Goal: Transaction & Acquisition: Complete application form

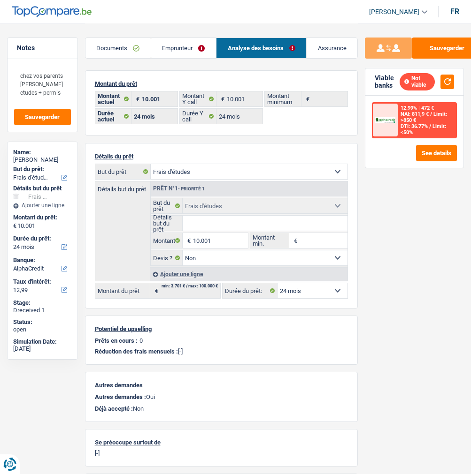
select select "study"
select select "24"
select select "alphacredit"
select select "24"
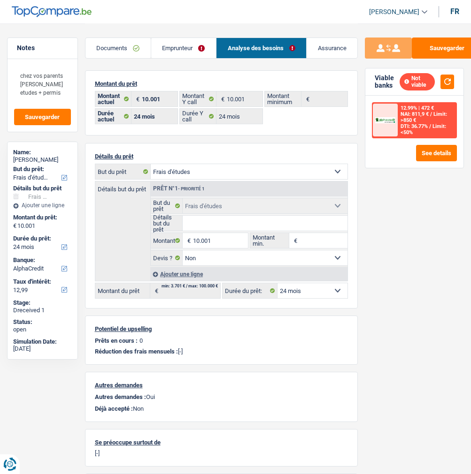
select select "24"
select select "study"
select select "false"
select select "24"
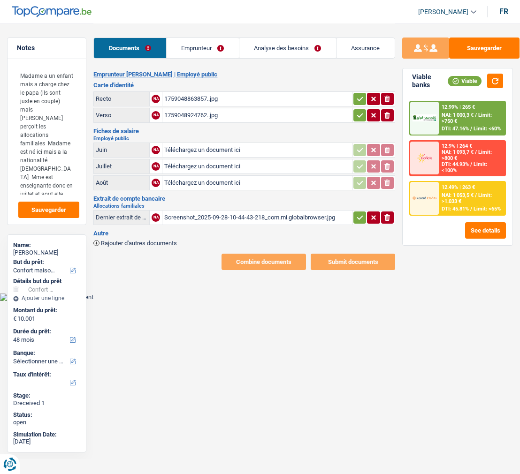
select select "household"
select select "48"
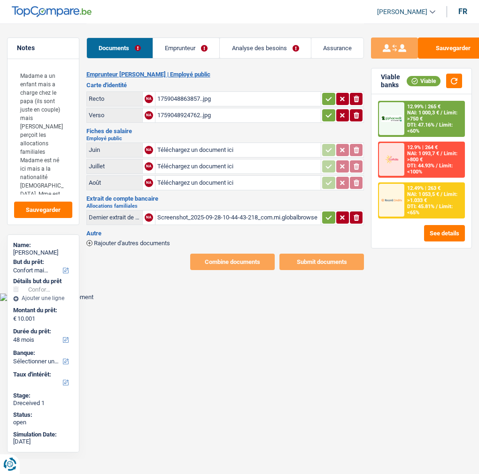
click at [220, 211] on div "Screenshot_2025-09-28-10-44-43-218_com.mi.globalbrowser.jpg" at bounding box center [238, 218] width 162 height 14
click at [177, 50] on link "Emprunteur" at bounding box center [186, 48] width 66 height 20
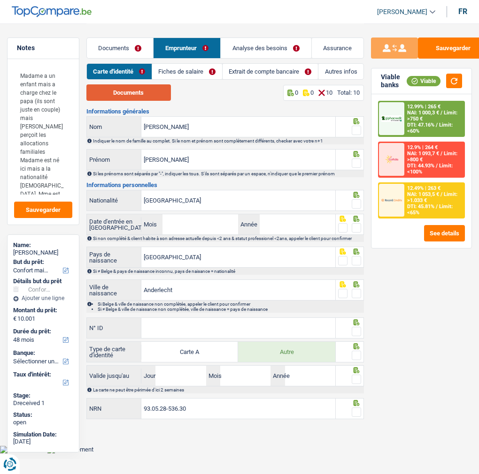
click at [151, 90] on button "Documents" at bounding box center [128, 92] width 84 height 16
click at [213, 129] on input "Garcia" at bounding box center [238, 127] width 194 height 20
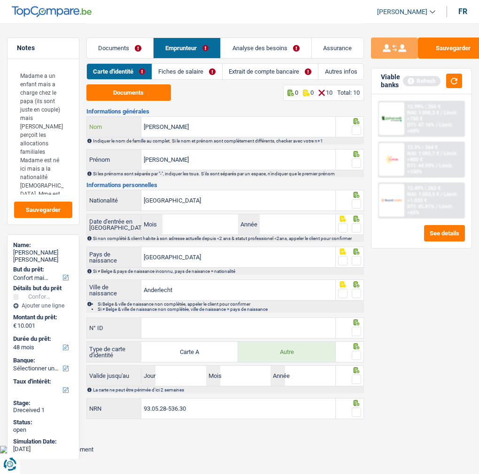
type input "Garcia Martins Venâncio"
click at [359, 127] on span at bounding box center [355, 130] width 9 height 9
click at [0, 0] on input "radio" at bounding box center [0, 0] width 0 height 0
click at [354, 159] on span at bounding box center [355, 163] width 9 height 9
click at [0, 0] on input "radio" at bounding box center [0, 0] width 0 height 0
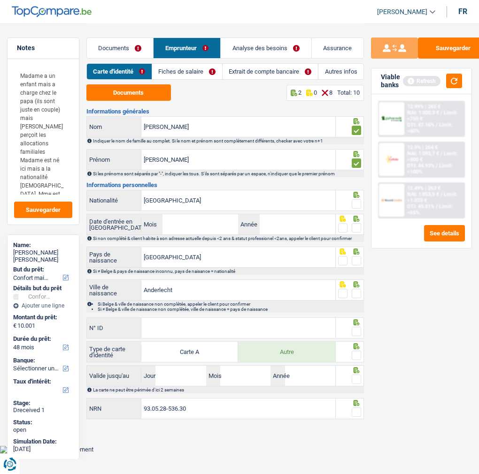
click at [354, 199] on span at bounding box center [355, 203] width 9 height 9
click at [0, 0] on input "radio" at bounding box center [0, 0] width 0 height 0
click at [198, 223] on input "Mois" at bounding box center [200, 224] width 76 height 20
type input "06"
type input "0"
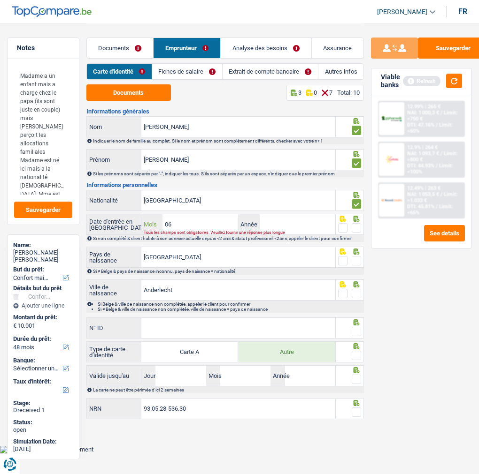
click at [225, 217] on input "06" at bounding box center [200, 224] width 76 height 20
type input "05"
type input "2020"
click at [340, 223] on span at bounding box center [342, 227] width 9 height 9
click at [0, 0] on input "radio" at bounding box center [0, 0] width 0 height 0
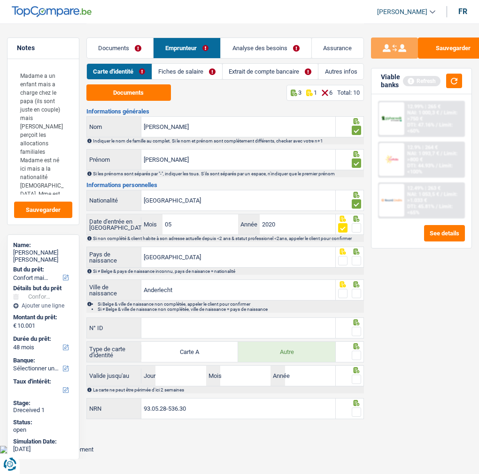
click at [361, 260] on div at bounding box center [349, 257] width 28 height 21
click at [354, 256] on span at bounding box center [355, 260] width 9 height 9
click at [0, 0] on input "radio" at bounding box center [0, 0] width 0 height 0
click at [360, 291] on span at bounding box center [355, 293] width 9 height 9
click at [0, 0] on input "radio" at bounding box center [0, 0] width 0 height 0
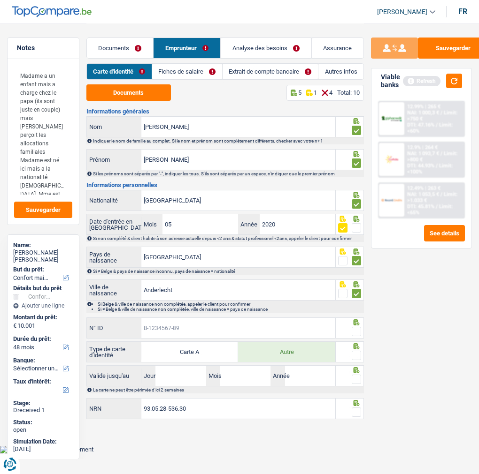
click at [277, 318] on input "N° ID" at bounding box center [238, 328] width 194 height 20
type input "B-6590093-10"
click at [354, 329] on span at bounding box center [355, 331] width 9 height 9
click at [0, 0] on input "radio" at bounding box center [0, 0] width 0 height 0
click at [357, 355] on span at bounding box center [355, 355] width 9 height 9
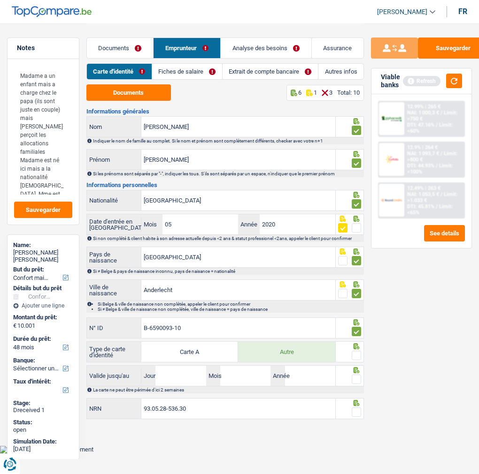
click at [0, 0] on input "radio" at bounding box center [0, 0] width 0 height 0
click at [190, 378] on input "Jour" at bounding box center [180, 376] width 50 height 20
type input "06"
type input "05"
type input "2035"
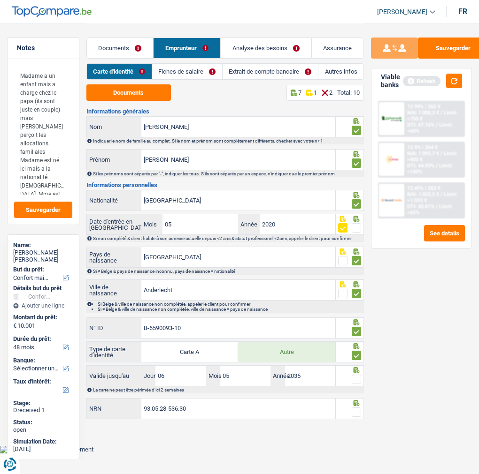
click at [350, 377] on fieldset at bounding box center [349, 380] width 23 height 12
click at [357, 379] on span at bounding box center [355, 379] width 9 height 9
click at [0, 0] on input "radio" at bounding box center [0, 0] width 0 height 0
click at [353, 410] on span at bounding box center [355, 412] width 9 height 9
click at [0, 0] on input "radio" at bounding box center [0, 0] width 0 height 0
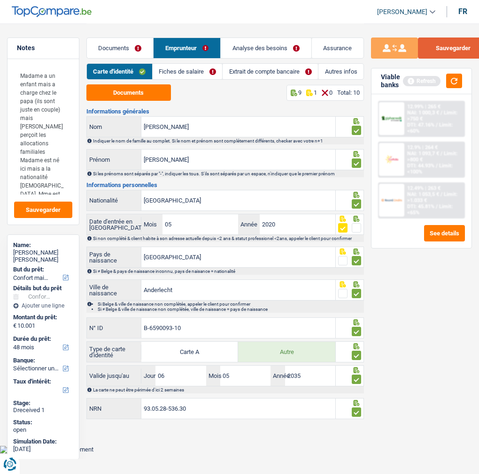
click at [442, 43] on button "Sauvegarder" at bounding box center [453, 48] width 70 height 21
click at [129, 47] on link "Documents" at bounding box center [120, 48] width 67 height 20
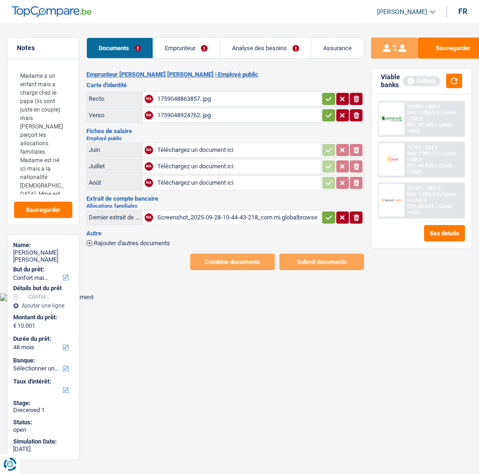
click at [325, 85] on h3 "Carte d'identité" at bounding box center [225, 85] width 278 height 6
click at [328, 97] on icon "button" at bounding box center [328, 99] width 6 height 4
click at [326, 111] on icon "button" at bounding box center [329, 115] width 8 height 9
click at [198, 47] on link "Emprunteur" at bounding box center [186, 48] width 66 height 20
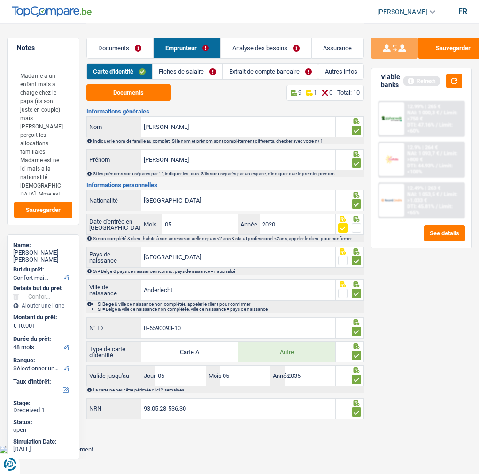
click at [250, 69] on link "Extrait de compte bancaire" at bounding box center [269, 71] width 95 height 15
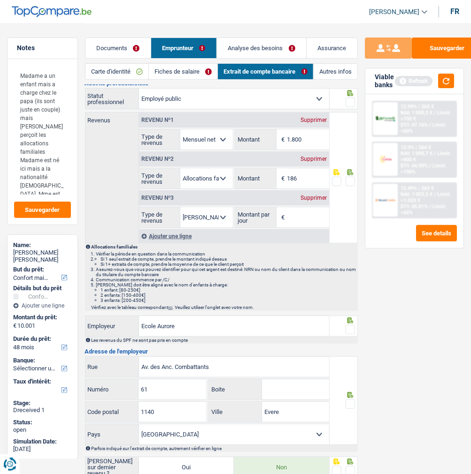
scroll to position [52, 0]
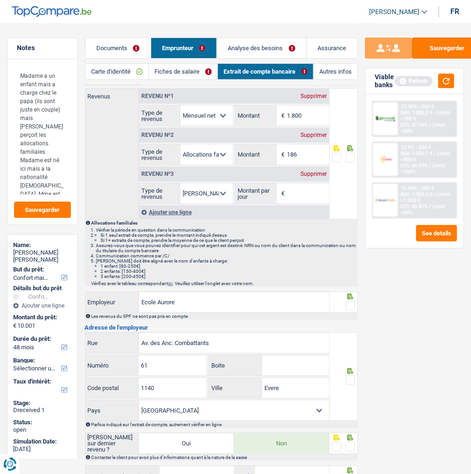
click at [171, 64] on link "Fiches de salaire" at bounding box center [183, 71] width 68 height 15
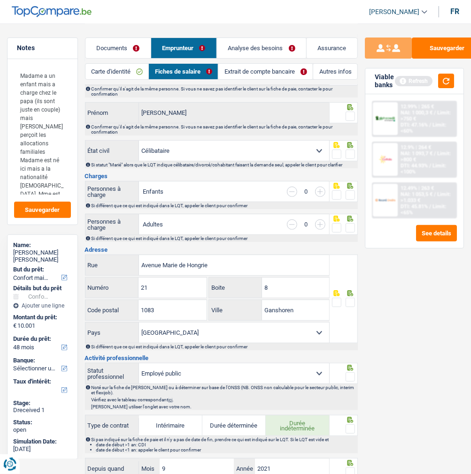
click at [275, 64] on link "Extrait de compte bancaire" at bounding box center [265, 71] width 94 height 15
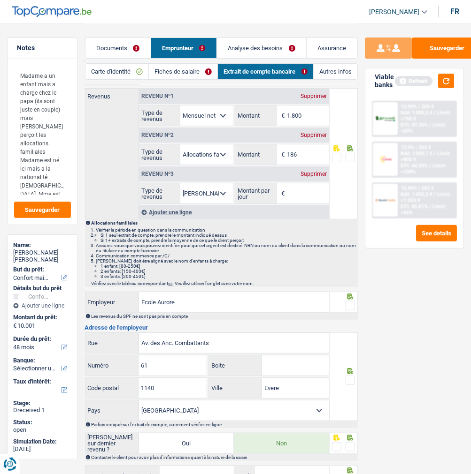
click at [187, 66] on link "Fiches de salaire" at bounding box center [183, 71] width 68 height 15
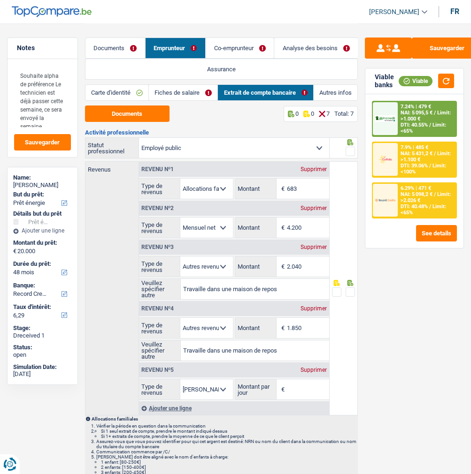
select select "energy"
select select "48"
select select "record credits"
select select "publicEmployee"
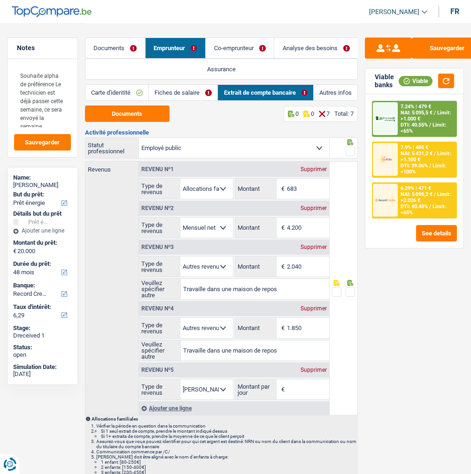
select select "familyAllowances"
select select "netSalary"
select select "other"
select select "mealVouchers"
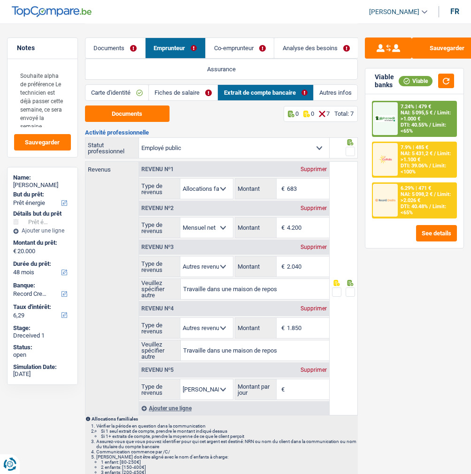
select select "BE"
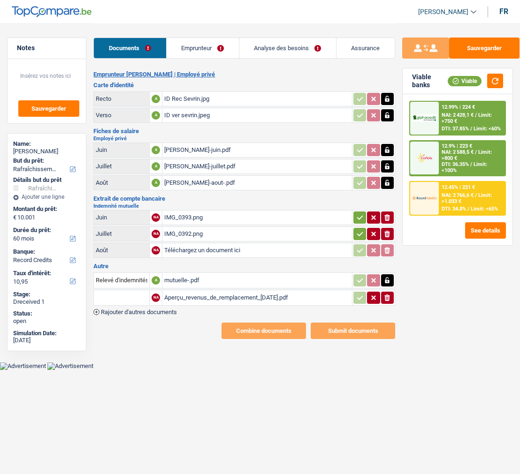
select select "houseOrGarden"
select select "60"
select select "record credits"
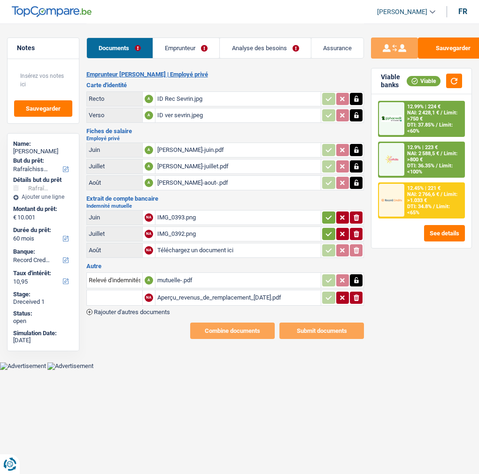
click at [216, 291] on div "Aperçu_revenus_de_remplacement_27-09-2025.pdf" at bounding box center [238, 298] width 162 height 14
click at [182, 211] on div "IMG_0393.png" at bounding box center [238, 218] width 162 height 14
click at [217, 229] on div "IMG_0392.png" at bounding box center [238, 234] width 162 height 14
click at [190, 48] on link "Emprunteur" at bounding box center [186, 48] width 66 height 20
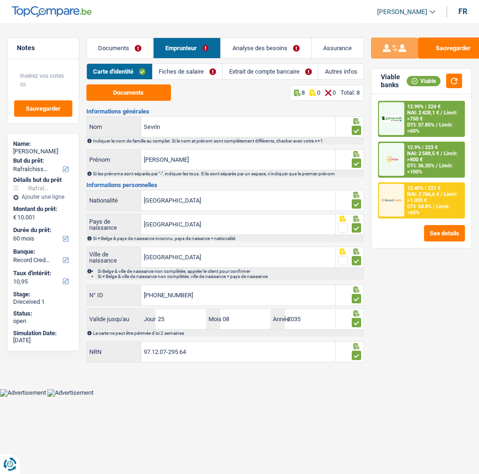
click at [209, 72] on link "Fiches de salaire" at bounding box center [187, 71] width 70 height 15
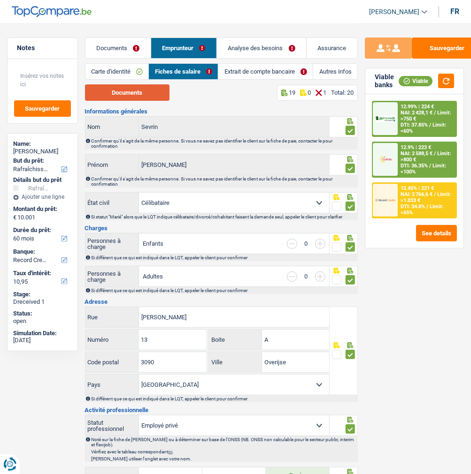
click at [141, 100] on button "Documents" at bounding box center [127, 92] width 84 height 16
click at [245, 69] on link "Extrait de compte bancaire" at bounding box center [265, 71] width 94 height 15
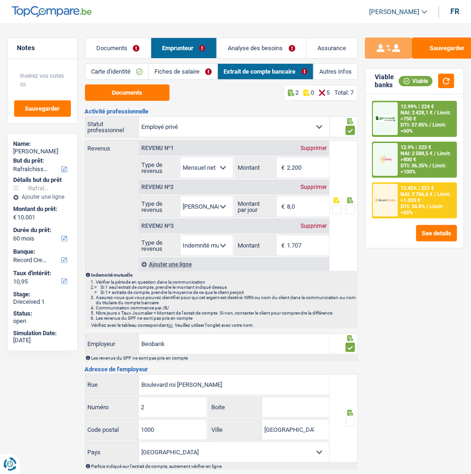
click at [348, 210] on span at bounding box center [349, 209] width 9 height 9
click at [0, 0] on input "radio" at bounding box center [0, 0] width 0 height 0
click at [348, 210] on span at bounding box center [349, 209] width 9 height 9
click at [0, 0] on input "radio" at bounding box center [0, 0] width 0 height 0
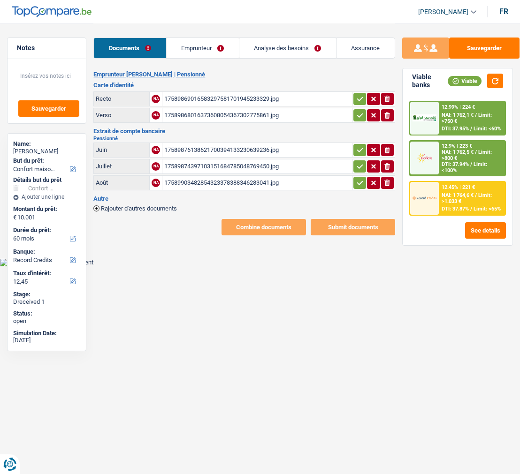
select select "household"
select select "60"
select select "record credits"
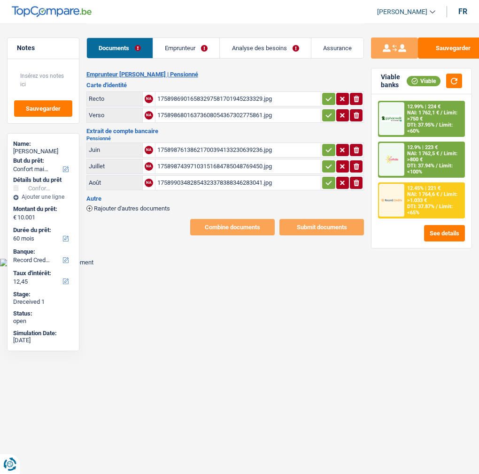
click at [195, 47] on link "Emprunteur" at bounding box center [186, 48] width 66 height 20
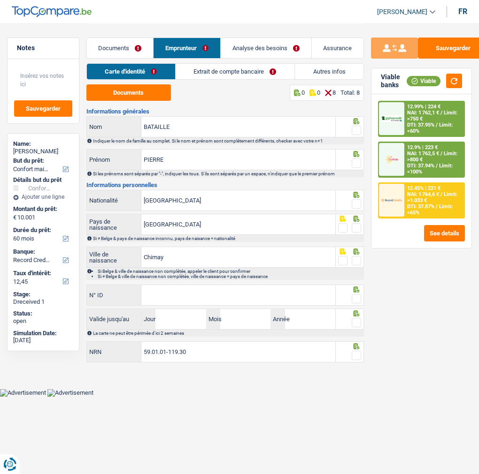
click at [355, 125] on div at bounding box center [355, 131] width 9 height 12
click at [132, 93] on button "Documents" at bounding box center [128, 92] width 84 height 16
click at [354, 126] on span at bounding box center [355, 130] width 9 height 9
click at [0, 0] on input "radio" at bounding box center [0, 0] width 0 height 0
click at [357, 158] on div at bounding box center [355, 164] width 9 height 12
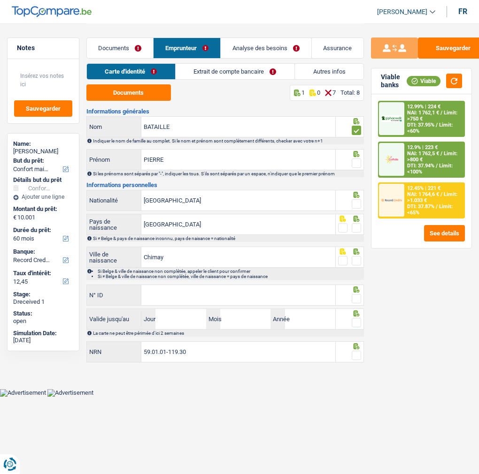
click at [357, 161] on span at bounding box center [355, 163] width 9 height 9
click at [0, 0] on input "radio" at bounding box center [0, 0] width 0 height 0
click at [358, 199] on span at bounding box center [355, 203] width 9 height 9
click at [0, 0] on input "radio" at bounding box center [0, 0] width 0 height 0
drag, startPoint x: 358, startPoint y: 223, endPoint x: 345, endPoint y: 242, distance: 22.3
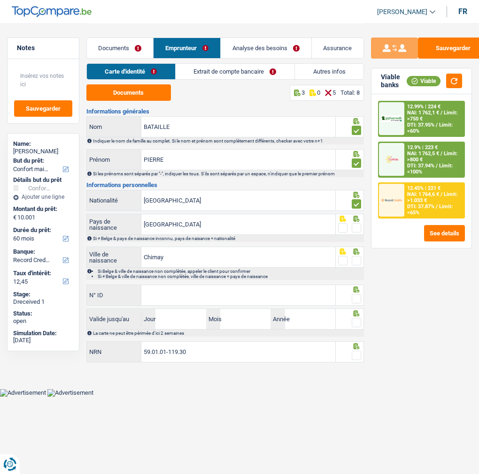
click at [357, 224] on span at bounding box center [355, 227] width 9 height 9
click at [0, 0] on input "radio" at bounding box center [0, 0] width 0 height 0
click at [357, 261] on span at bounding box center [355, 260] width 9 height 9
click at [0, 0] on input "radio" at bounding box center [0, 0] width 0 height 0
click at [207, 299] on input "N° ID" at bounding box center [238, 295] width 194 height 20
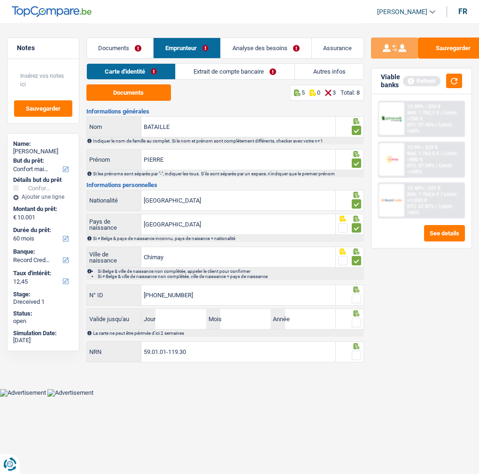
type input "592-9596722-11"
click at [355, 298] on span at bounding box center [355, 298] width 9 height 9
click at [0, 0] on input "radio" at bounding box center [0, 0] width 0 height 0
click at [198, 312] on input "Jour" at bounding box center [180, 319] width 50 height 20
type input "30"
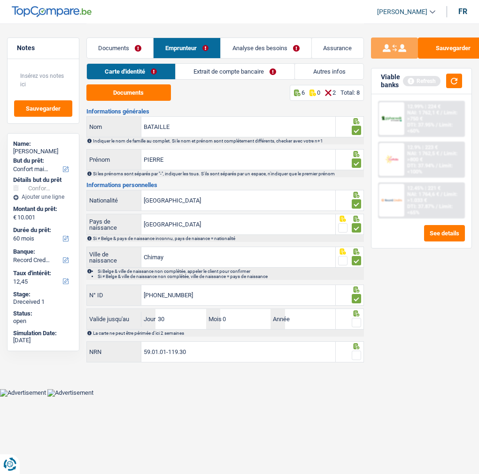
type input "09"
type input "2029"
click at [359, 323] on span at bounding box center [355, 322] width 9 height 9
click at [0, 0] on input "radio" at bounding box center [0, 0] width 0 height 0
click at [357, 351] on span at bounding box center [355, 355] width 9 height 9
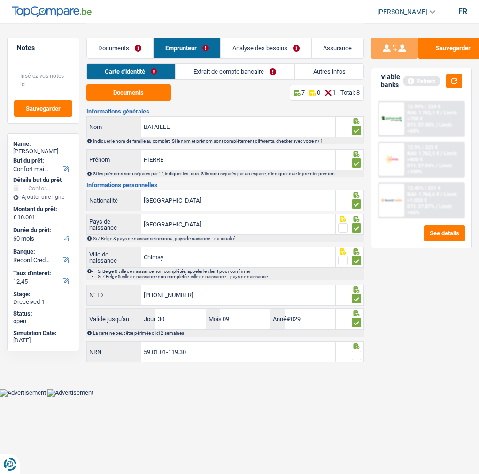
click at [0, 0] on input "radio" at bounding box center [0, 0] width 0 height 0
click at [251, 95] on div "Documents 8 0 0 Total: 8" at bounding box center [225, 92] width 278 height 16
click at [213, 68] on link "Extrait de compte bancaire" at bounding box center [234, 71] width 119 height 15
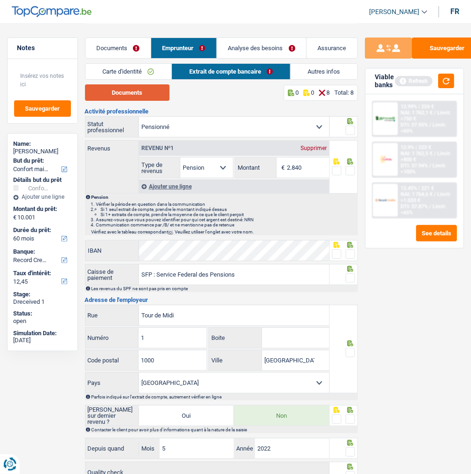
click at [145, 93] on button "Documents" at bounding box center [127, 92] width 84 height 16
click at [314, 161] on input "2.840" at bounding box center [308, 168] width 42 height 20
type input "2.845"
click at [349, 128] on span at bounding box center [349, 130] width 9 height 9
click at [0, 0] on input "radio" at bounding box center [0, 0] width 0 height 0
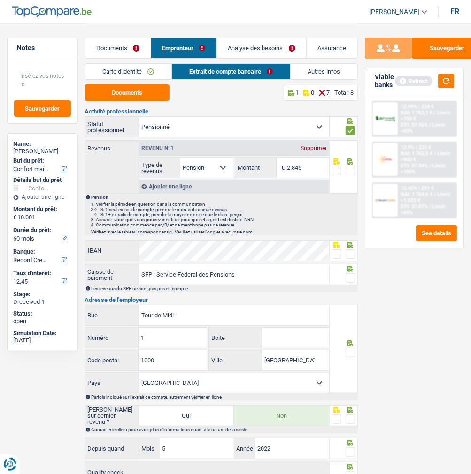
click at [346, 169] on span at bounding box center [349, 170] width 9 height 9
click at [0, 0] on input "radio" at bounding box center [0, 0] width 0 height 0
click at [338, 250] on span at bounding box center [336, 254] width 9 height 9
click at [0, 0] on input "radio" at bounding box center [0, 0] width 0 height 0
click at [353, 274] on span at bounding box center [349, 278] width 9 height 9
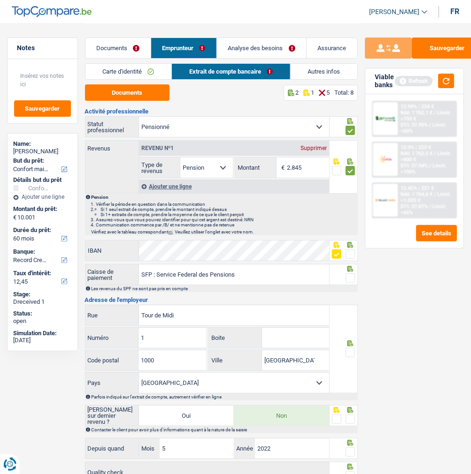
click at [0, 0] on input "radio" at bounding box center [0, 0] width 0 height 0
click at [346, 351] on span at bounding box center [349, 352] width 9 height 9
click at [0, 0] on input "radio" at bounding box center [0, 0] width 0 height 0
click at [347, 420] on span at bounding box center [349, 419] width 9 height 9
click at [0, 0] on input "radio" at bounding box center [0, 0] width 0 height 0
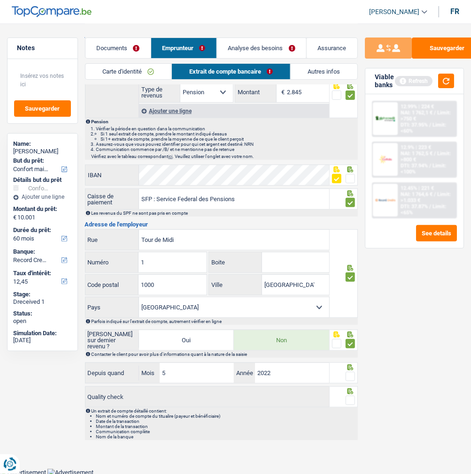
scroll to position [76, 0]
click at [350, 378] on span at bounding box center [349, 376] width 9 height 9
click at [0, 0] on input "radio" at bounding box center [0, 0] width 0 height 0
click at [348, 402] on span at bounding box center [349, 399] width 9 height 9
click at [0, 0] on input "radio" at bounding box center [0, 0] width 0 height 0
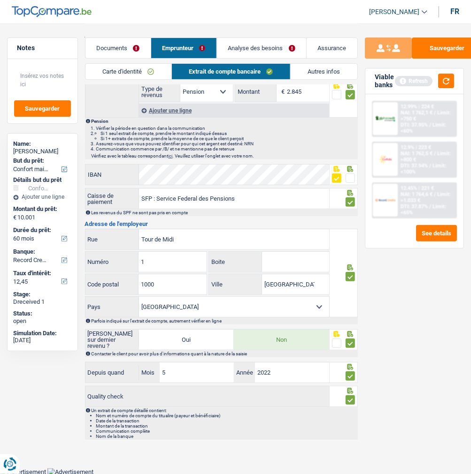
click at [312, 69] on link "Autres infos" at bounding box center [323, 71] width 67 height 15
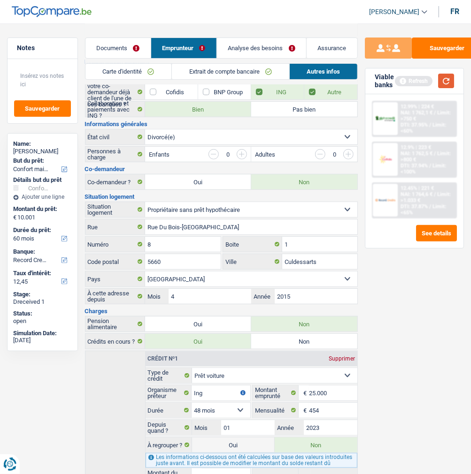
click at [443, 76] on button "button" at bounding box center [446, 81] width 16 height 15
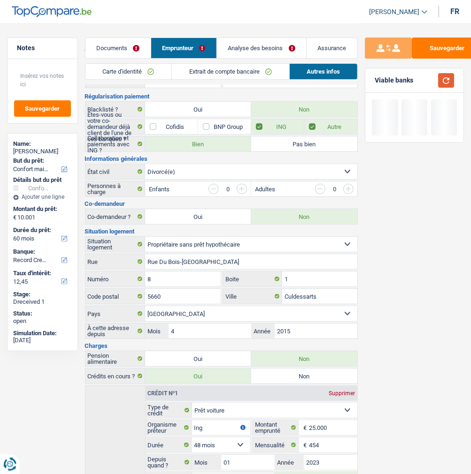
scroll to position [0, 0]
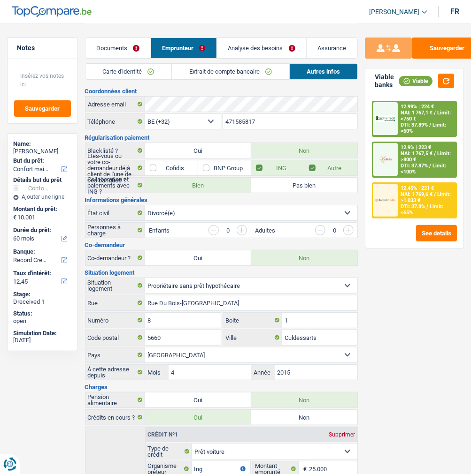
click at [405, 196] on span "NAI: 1 769,6 €" at bounding box center [416, 194] width 32 height 6
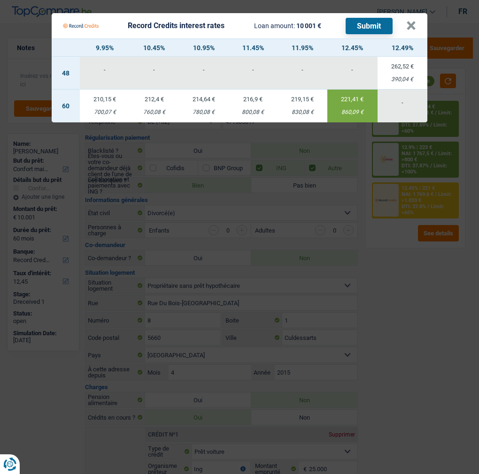
click at [265, 101] on td "216,9 € 800,08 €" at bounding box center [252, 106] width 49 height 33
type input "11,45"
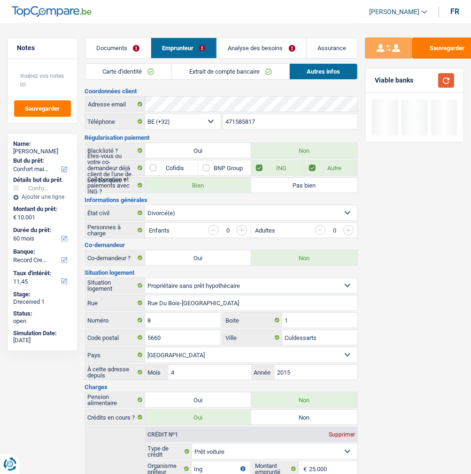
click at [447, 75] on button "button" at bounding box center [446, 80] width 16 height 15
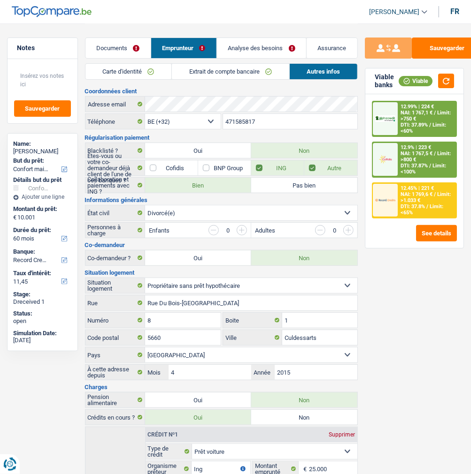
click at [419, 190] on div "12.45% | 221 € NAI: 1 769,6 € / Limit: >1.033 € DTI: 37.8% / Limit: <65%" at bounding box center [426, 200] width 58 height 34
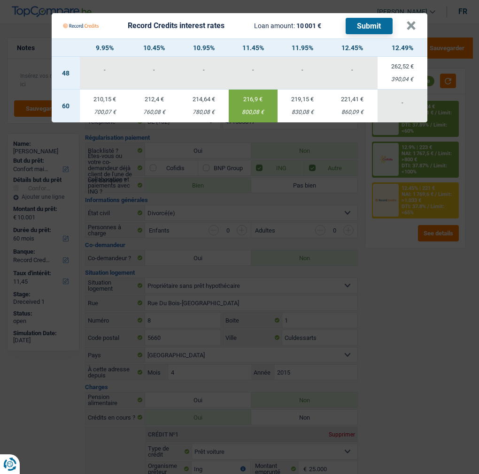
click at [388, 23] on button "Submit" at bounding box center [368, 26] width 47 height 16
click at [410, 21] on button "×" at bounding box center [411, 25] width 10 height 9
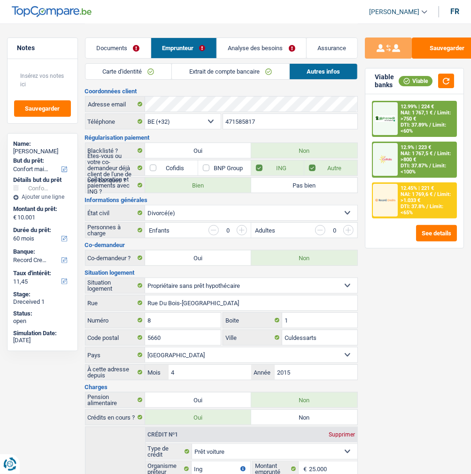
click at [446, 160] on div "12.9% | 223 € NAI: 1 767,5 € / Limit: >800 € DTI: 37.87% / Limit: <100%" at bounding box center [426, 160] width 58 height 34
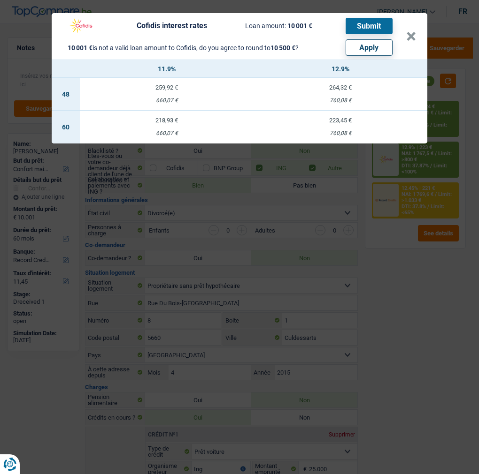
click at [386, 43] on button "Apply" at bounding box center [368, 47] width 47 height 16
type input "10.500"
select select "other"
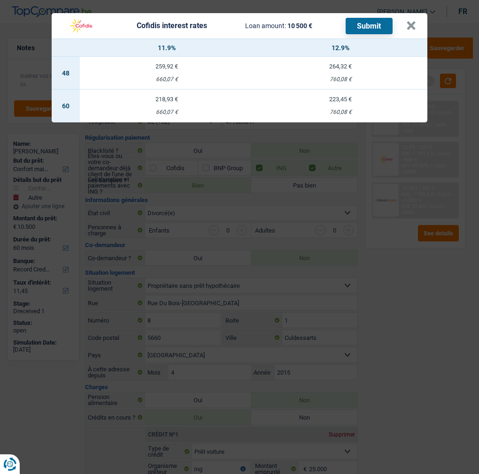
click at [160, 96] on div "218,93 €" at bounding box center [167, 99] width 174 height 6
select select "cofidis"
type input "11,90"
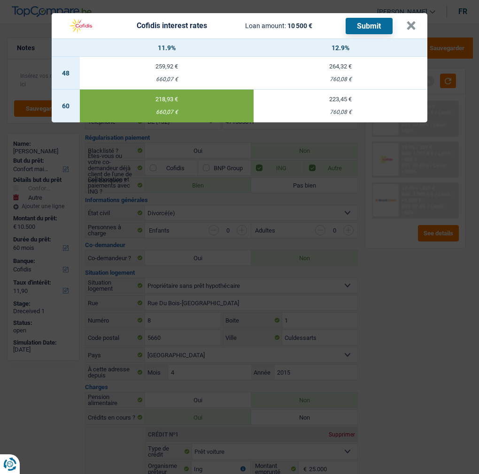
click at [375, 22] on button "Submit" at bounding box center [368, 26] width 47 height 16
click at [416, 22] on button "×" at bounding box center [411, 25] width 10 height 9
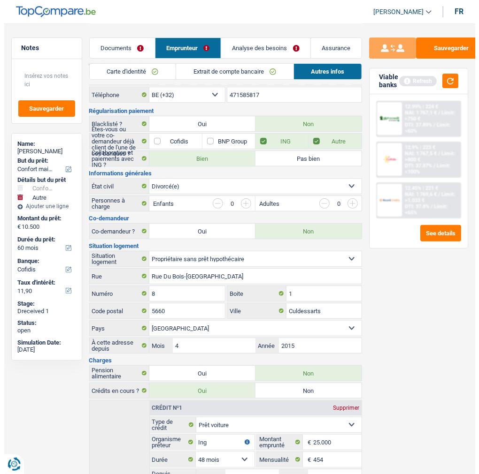
scroll to position [52, 0]
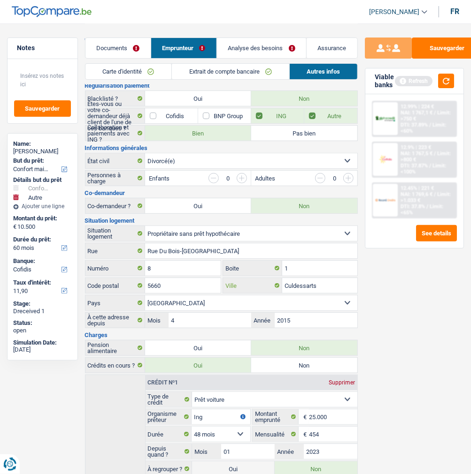
click at [325, 278] on input "Culdessarts" at bounding box center [319, 285] width 75 height 15
type input "Cul-des-sarts"
click at [437, 53] on button "Sauvegarder" at bounding box center [446, 48] width 70 height 21
click at [451, 2] on header "Chris Munzemba Se déconnecter fr" at bounding box center [235, 12] width 471 height 24
click at [273, 38] on link "Analyse des besoins" at bounding box center [261, 48] width 89 height 20
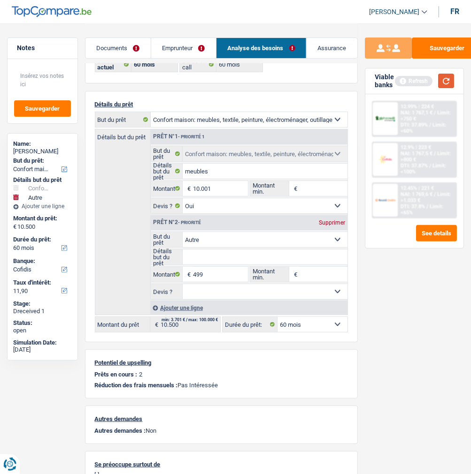
click at [439, 79] on button "button" at bounding box center [446, 81] width 16 height 15
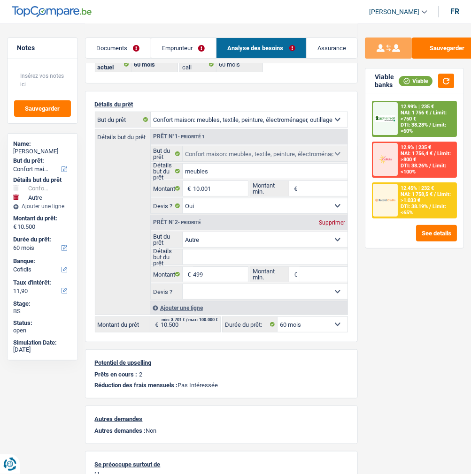
click at [439, 213] on div "12.99% | 235 € NAI: 1 756 € / Limit: >750 € DTI: 38.28% / Limit: <60% 12.9% | 2…" at bounding box center [414, 171] width 98 height 154
click at [435, 225] on button "See details" at bounding box center [436, 233] width 41 height 16
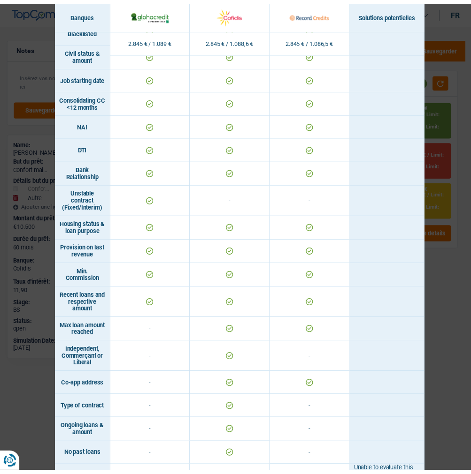
scroll to position [456, 0]
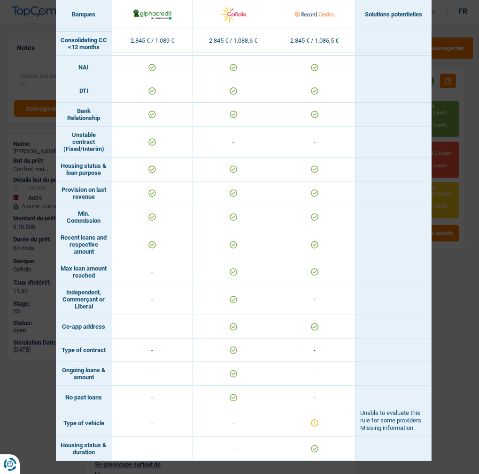
click at [451, 263] on div "Banks conditions × Banques Solutions potentielles Revenus / Charges 2.845 € / 1…" at bounding box center [239, 237] width 479 height 474
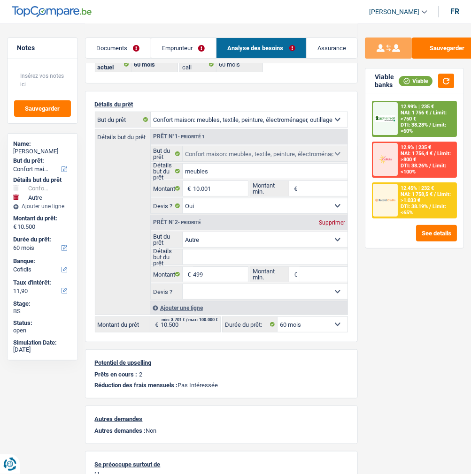
click at [342, 220] on div "Supprimer" at bounding box center [331, 223] width 31 height 6
type input "10.001"
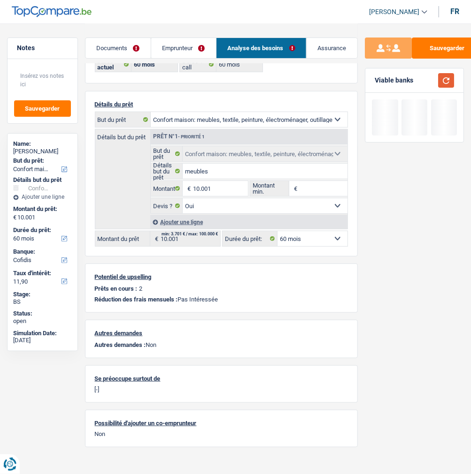
click at [451, 80] on button "button" at bounding box center [446, 80] width 16 height 15
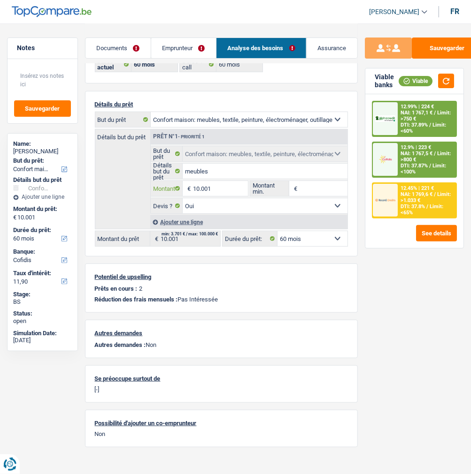
click at [231, 190] on input "10.001" at bounding box center [220, 188] width 55 height 15
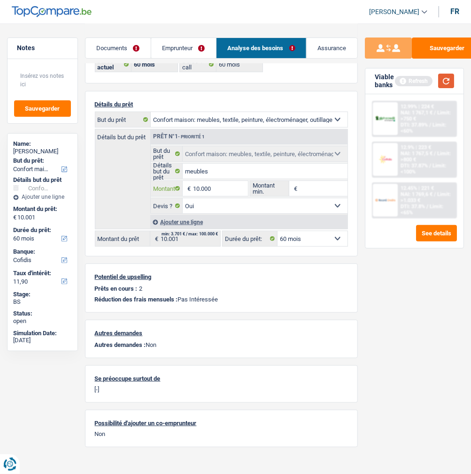
type input "10.000"
select select "48"
type input "10.000"
select select "48"
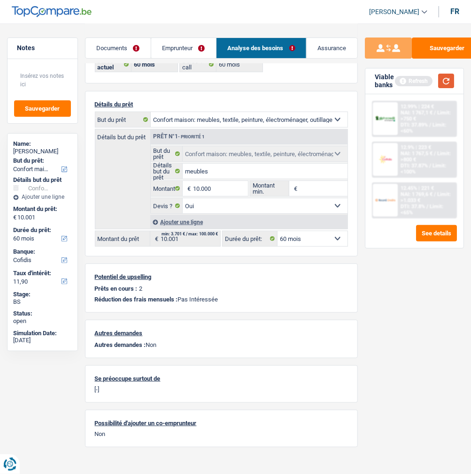
type input "10.000"
select select "48"
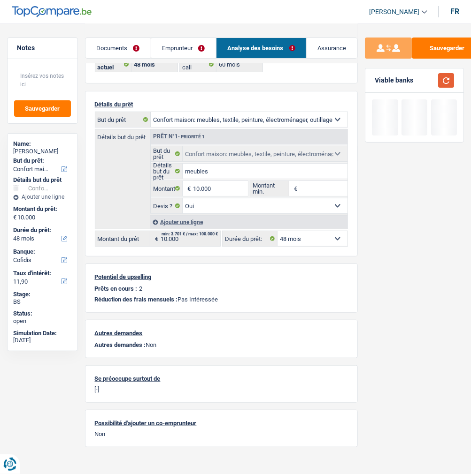
click at [448, 83] on button "button" at bounding box center [446, 80] width 16 height 15
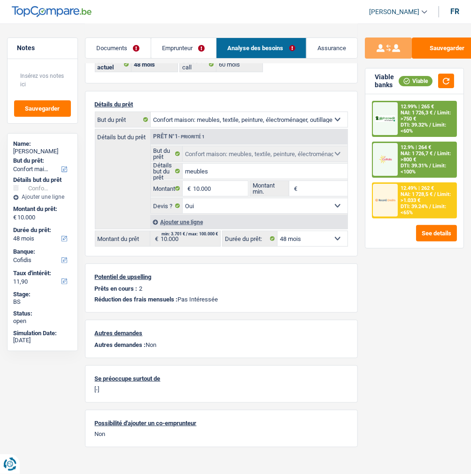
click at [415, 151] on div "12.9% | 264 € NAI: 1 726,7 € / Limit: >800 € DTI: 39.31% / Limit: <100%" at bounding box center [426, 160] width 58 height 34
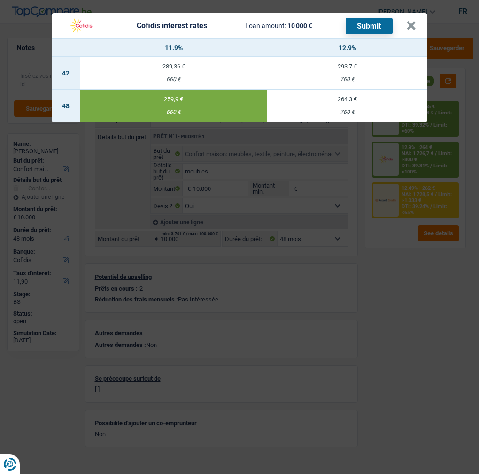
click at [374, 18] on button "Submit" at bounding box center [368, 26] width 47 height 16
click at [411, 21] on button "×" at bounding box center [411, 25] width 10 height 9
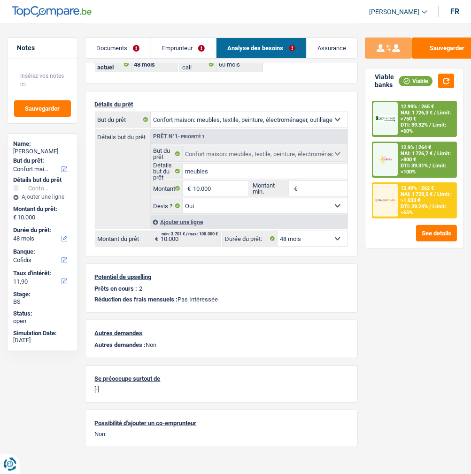
click at [399, 114] on div "12.99% | 265 € NAI: 1 726,3 € / Limit: >750 € DTI: 39.32% / Limit: <60%" at bounding box center [426, 119] width 58 height 34
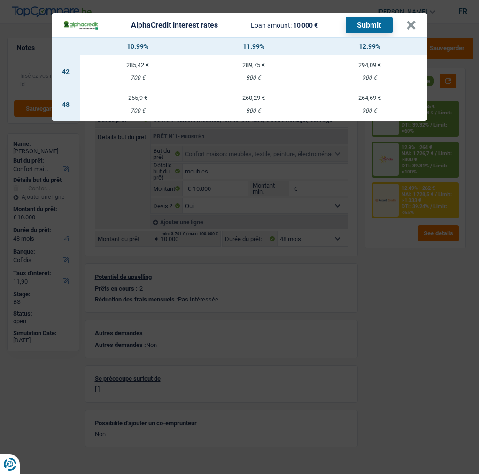
click at [254, 96] on td "260,29 € 800 €" at bounding box center [254, 104] width 116 height 33
select select "alphacredit"
type input "11,99"
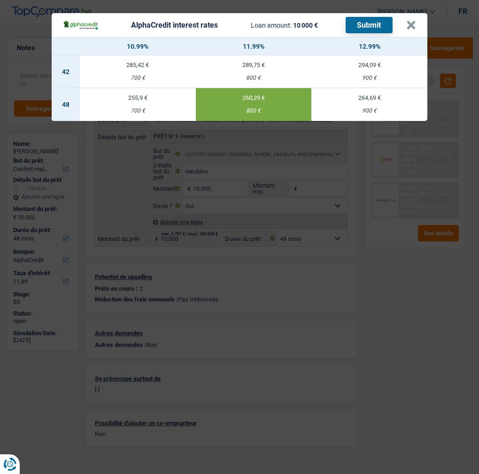
click at [369, 20] on button "Submit" at bounding box center [368, 25] width 47 height 16
click at [414, 23] on button "×" at bounding box center [411, 25] width 10 height 9
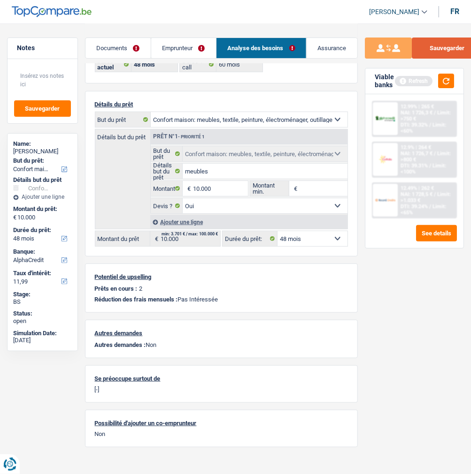
click at [442, 51] on button "Sauvegarder" at bounding box center [446, 48] width 70 height 21
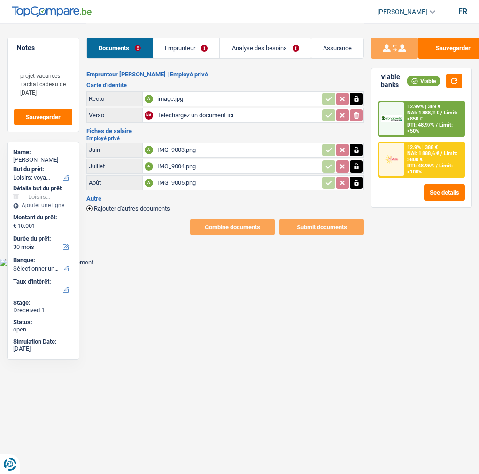
select select "hobbies"
select select "30"
click at [191, 48] on link "Emprunteur" at bounding box center [186, 48] width 66 height 20
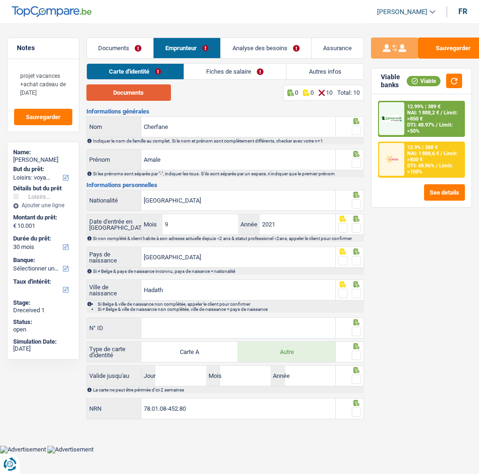
click at [152, 91] on button "Documents" at bounding box center [128, 92] width 84 height 16
click at [358, 130] on span at bounding box center [355, 130] width 9 height 9
click at [0, 0] on input "radio" at bounding box center [0, 0] width 0 height 0
click at [358, 158] on div at bounding box center [355, 164] width 9 height 12
click at [358, 162] on span at bounding box center [355, 163] width 9 height 9
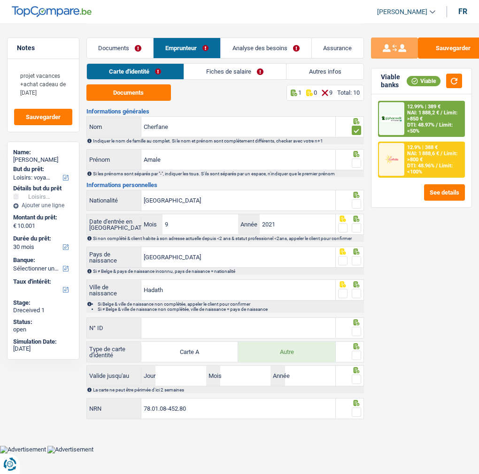
click at [0, 0] on input "radio" at bounding box center [0, 0] width 0 height 0
click at [357, 205] on span at bounding box center [355, 203] width 9 height 9
click at [0, 0] on input "radio" at bounding box center [0, 0] width 0 height 0
click at [355, 228] on span at bounding box center [355, 227] width 9 height 9
click at [0, 0] on input "radio" at bounding box center [0, 0] width 0 height 0
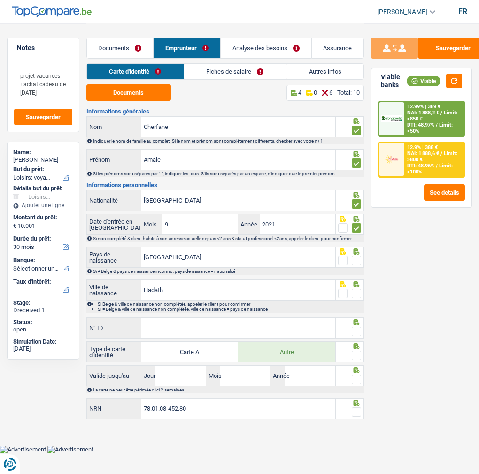
click at [358, 259] on span at bounding box center [355, 260] width 9 height 9
click at [0, 0] on input "radio" at bounding box center [0, 0] width 0 height 0
click at [358, 292] on span at bounding box center [355, 293] width 9 height 9
click at [0, 0] on input "radio" at bounding box center [0, 0] width 0 height 0
click at [216, 331] on input "N° ID" at bounding box center [238, 328] width 194 height 20
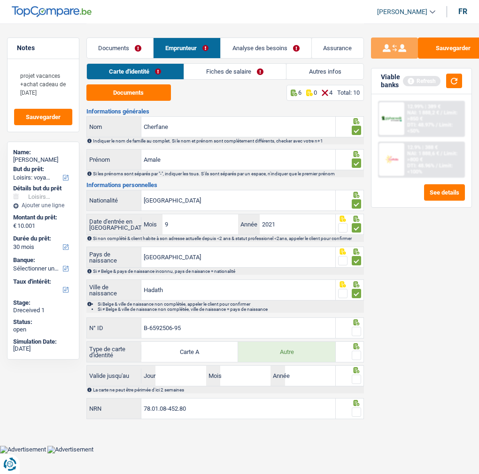
type input "B-6592506-95"
drag, startPoint x: 354, startPoint y: 325, endPoint x: 353, endPoint y: 340, distance: 14.6
click at [354, 328] on span at bounding box center [355, 331] width 9 height 9
click at [0, 0] on input "radio" at bounding box center [0, 0] width 0 height 0
click at [355, 348] on icon at bounding box center [356, 346] width 6 height 6
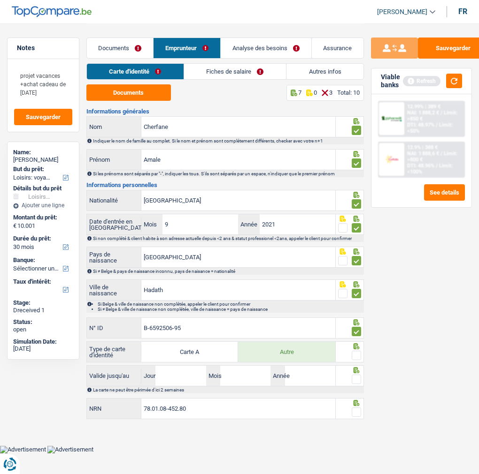
click at [354, 355] on span at bounding box center [355, 355] width 9 height 9
click at [0, 0] on input "radio" at bounding box center [0, 0] width 0 height 0
click at [186, 370] on input "Jour" at bounding box center [180, 376] width 50 height 20
type input "29"
type input "08"
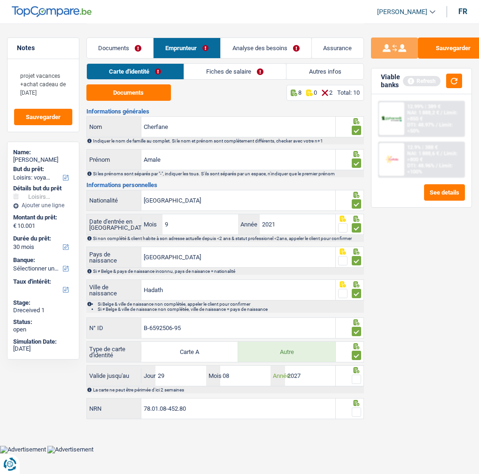
type input "2027"
click at [355, 381] on span at bounding box center [355, 379] width 9 height 9
click at [0, 0] on input "radio" at bounding box center [0, 0] width 0 height 0
click at [355, 409] on span at bounding box center [355, 412] width 9 height 9
click at [0, 0] on input "radio" at bounding box center [0, 0] width 0 height 0
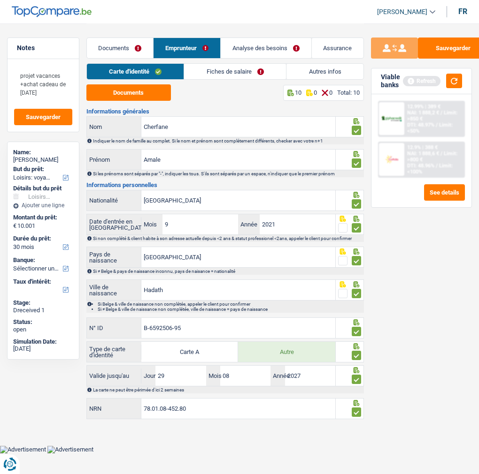
click at [236, 74] on link "Fiches de salaire" at bounding box center [235, 71] width 102 height 15
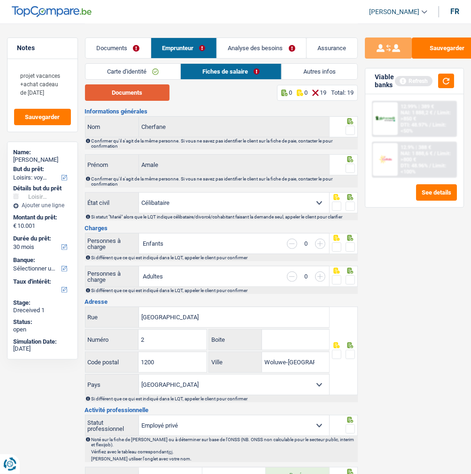
click at [139, 92] on button "Documents" at bounding box center [127, 92] width 84 height 16
click at [349, 126] on span at bounding box center [349, 130] width 9 height 9
click at [0, 0] on input "radio" at bounding box center [0, 0] width 0 height 0
click at [342, 163] on fieldset at bounding box center [343, 169] width 23 height 12
click at [348, 167] on span at bounding box center [349, 168] width 9 height 9
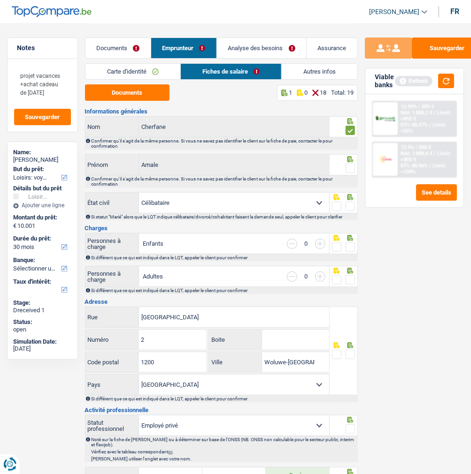
click at [0, 0] on input "radio" at bounding box center [0, 0] width 0 height 0
click at [345, 209] on span at bounding box center [349, 206] width 9 height 9
click at [0, 0] on input "radio" at bounding box center [0, 0] width 0 height 0
click at [350, 246] on span at bounding box center [349, 247] width 9 height 9
click at [0, 0] on input "radio" at bounding box center [0, 0] width 0 height 0
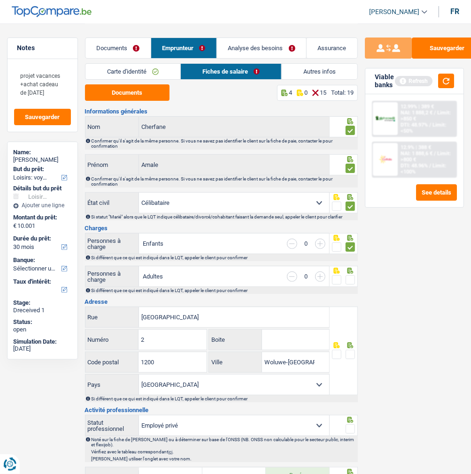
click at [350, 279] on span at bounding box center [349, 279] width 9 height 9
click at [0, 0] on input "radio" at bounding box center [0, 0] width 0 height 0
click at [315, 337] on input "Boite" at bounding box center [295, 340] width 67 height 20
type input "9"
click at [308, 358] on input "Woluwe-Saint-Lambert" at bounding box center [295, 362] width 67 height 20
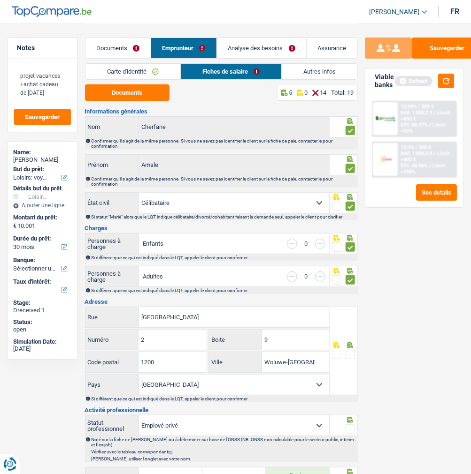
click at [349, 354] on span at bounding box center [349, 354] width 9 height 9
click at [0, 0] on input "radio" at bounding box center [0, 0] width 0 height 0
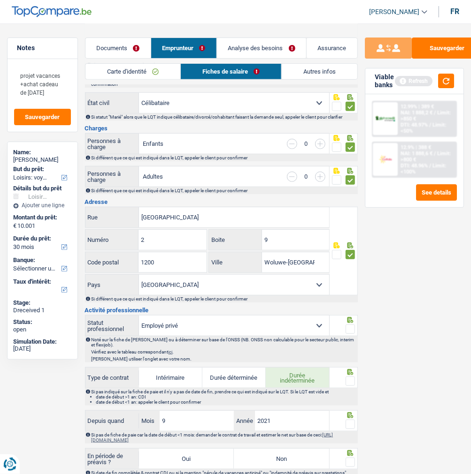
scroll to position [104, 0]
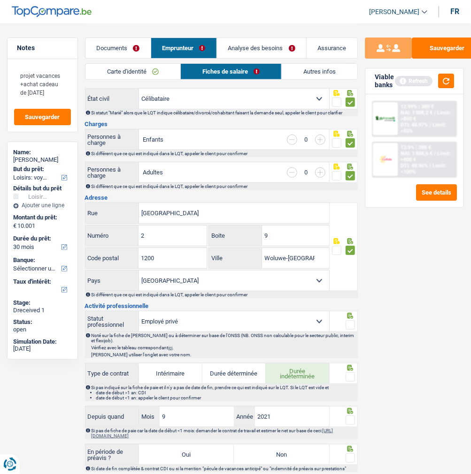
drag, startPoint x: 353, startPoint y: 320, endPoint x: 340, endPoint y: 356, distance: 37.8
click at [352, 323] on span at bounding box center [349, 324] width 9 height 9
click at [0, 0] on input "radio" at bounding box center [0, 0] width 0 height 0
click at [350, 379] on span at bounding box center [349, 377] width 9 height 9
click at [0, 0] on input "radio" at bounding box center [0, 0] width 0 height 0
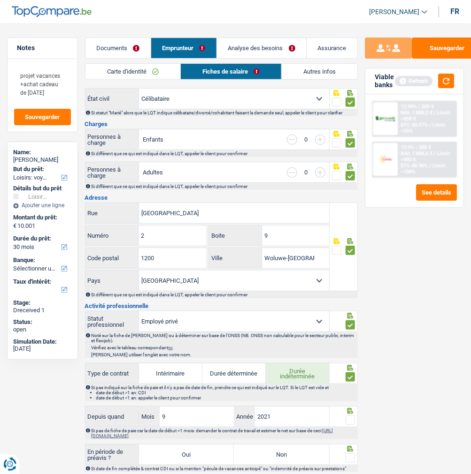
click at [350, 420] on span at bounding box center [349, 420] width 9 height 9
click at [0, 0] on input "radio" at bounding box center [0, 0] width 0 height 0
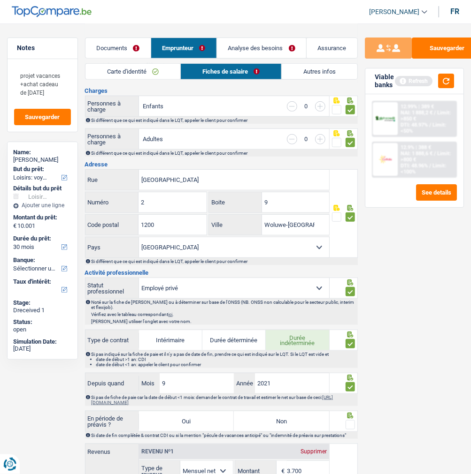
scroll to position [156, 0]
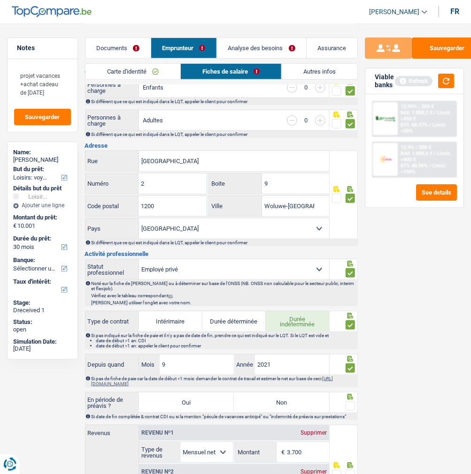
click at [300, 410] on label "Non" at bounding box center [281, 403] width 95 height 20
click at [300, 410] on input "Non" at bounding box center [281, 403] width 95 height 20
radio input "true"
click at [307, 399] on label "Non" at bounding box center [281, 403] width 95 height 20
click at [307, 399] on input "Non" at bounding box center [281, 403] width 95 height 20
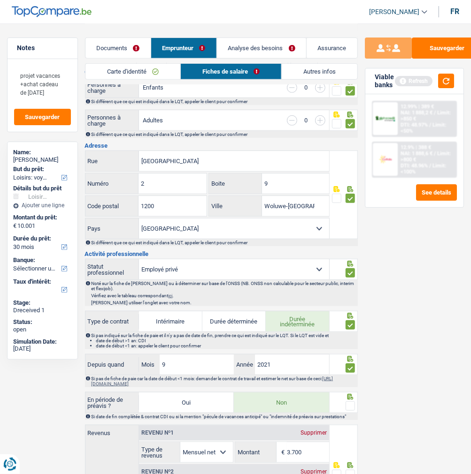
click at [351, 402] on span at bounding box center [349, 406] width 9 height 9
click at [0, 0] on input "radio" at bounding box center [0, 0] width 0 height 0
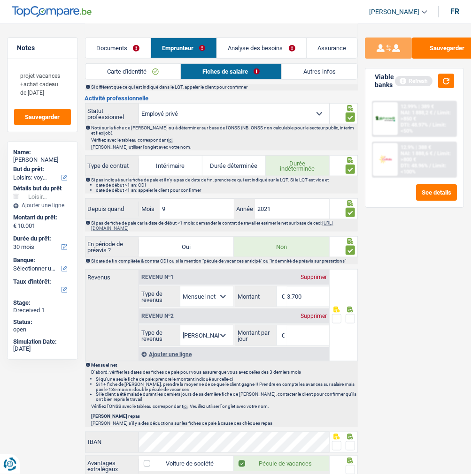
scroll to position [312, 0]
click at [310, 295] on input "3.700" at bounding box center [308, 296] width 42 height 20
type input "3.825"
click at [308, 313] on div "Supprimer" at bounding box center [313, 316] width 31 height 6
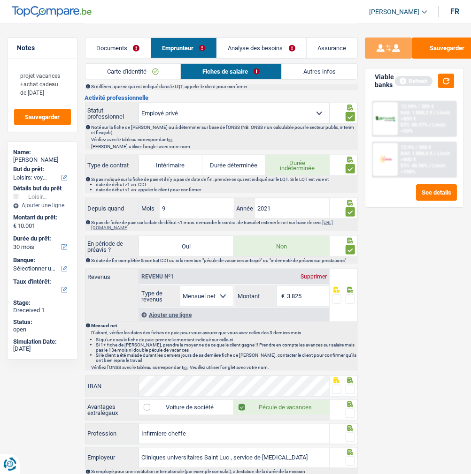
click at [347, 297] on span at bounding box center [349, 299] width 9 height 9
click at [0, 0] on input "radio" at bounding box center [0, 0] width 0 height 0
click at [348, 390] on span at bounding box center [349, 389] width 9 height 9
click at [0, 0] on input "radio" at bounding box center [0, 0] width 0 height 0
click at [353, 413] on span at bounding box center [349, 413] width 9 height 9
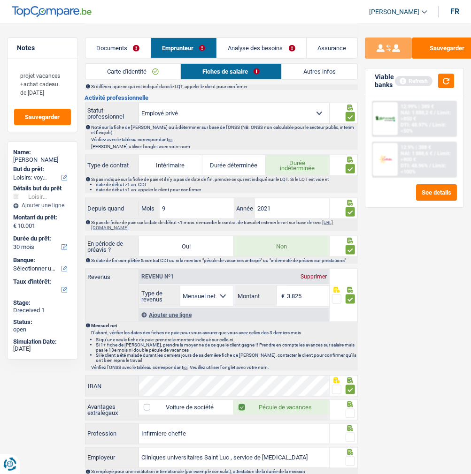
click at [0, 0] on input "radio" at bounding box center [0, 0] width 0 height 0
click at [354, 437] on span at bounding box center [349, 437] width 9 height 9
click at [0, 0] on input "radio" at bounding box center [0, 0] width 0 height 0
drag, startPoint x: 297, startPoint y: 453, endPoint x: 230, endPoint y: 457, distance: 67.7
click at [230, 457] on input "Cliniques universitaires Saint Luc , service de gastro" at bounding box center [234, 458] width 190 height 20
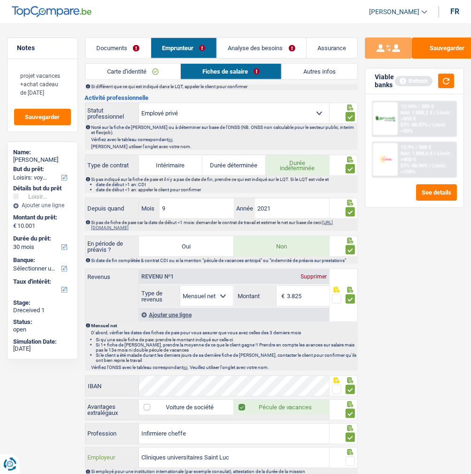
type input "Cliniques universitaires Saint Luc"
click at [346, 457] on span at bounding box center [349, 461] width 9 height 9
click at [0, 0] on input "radio" at bounding box center [0, 0] width 0 height 0
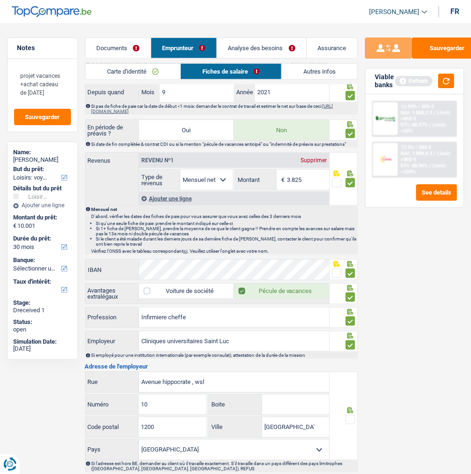
scroll to position [469, 0]
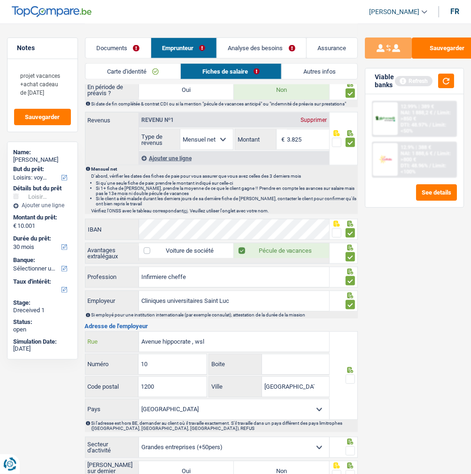
click at [233, 346] on input "Avenue hippocrate , wsl" at bounding box center [234, 342] width 190 height 20
type input "Avenue hippocrate"
click at [350, 383] on span at bounding box center [349, 379] width 9 height 9
click at [0, 0] on input "radio" at bounding box center [0, 0] width 0 height 0
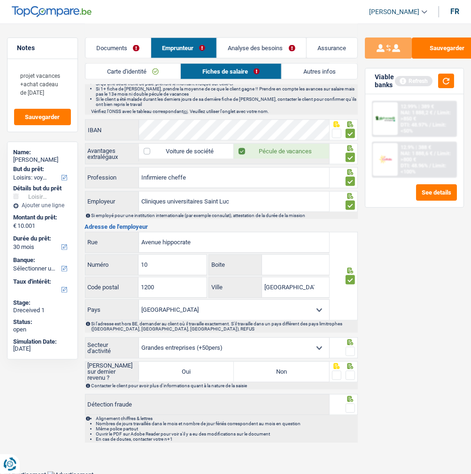
scroll to position [573, 0]
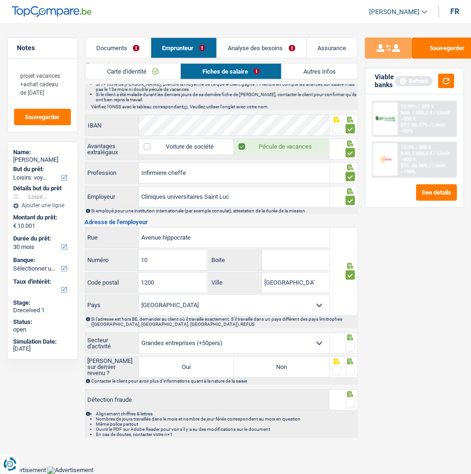
click at [352, 344] on span at bounding box center [349, 346] width 9 height 9
click at [0, 0] on input "radio" at bounding box center [0, 0] width 0 height 0
click at [319, 342] on select "Agriculture/Pêche Industrie Horeca Courier/Fitness/Taxi Construction Banques/As…" at bounding box center [234, 344] width 190 height 20
click at [349, 369] on span at bounding box center [349, 370] width 9 height 9
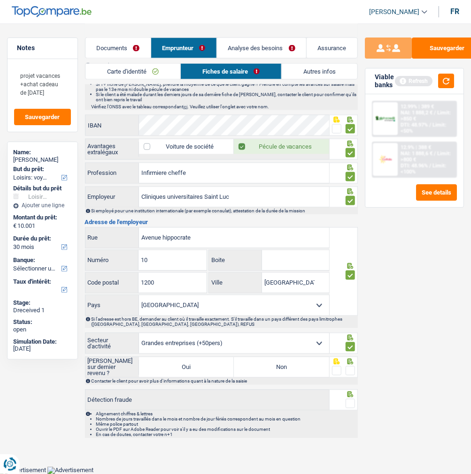
click at [0, 0] on input "radio" at bounding box center [0, 0] width 0 height 0
click at [316, 366] on label "Non" at bounding box center [281, 367] width 95 height 20
click at [316, 366] on input "Non" at bounding box center [281, 367] width 95 height 20
radio input "true"
click at [350, 405] on span at bounding box center [349, 403] width 9 height 9
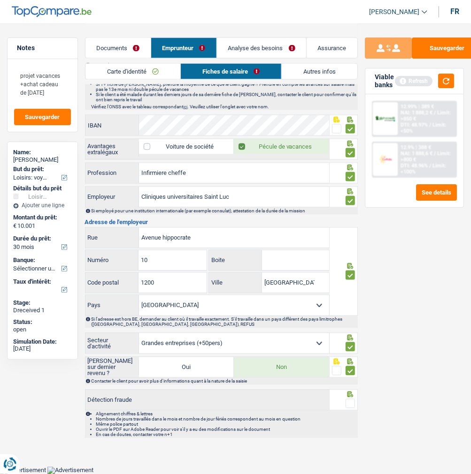
click at [0, 0] on input "radio" at bounding box center [0, 0] width 0 height 0
click at [317, 72] on link "Autres infos" at bounding box center [319, 71] width 76 height 15
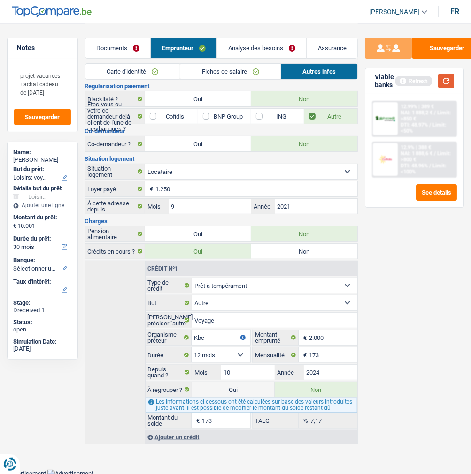
click at [444, 81] on button "button" at bounding box center [446, 81] width 16 height 15
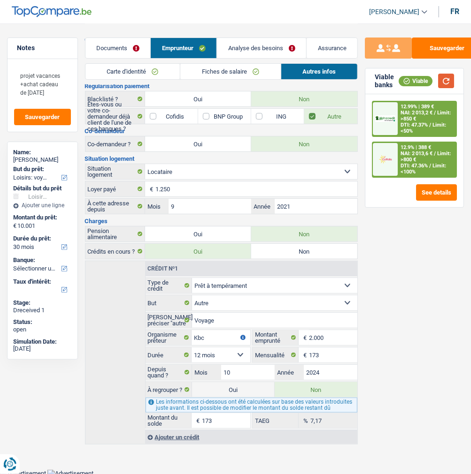
scroll to position [0, 0]
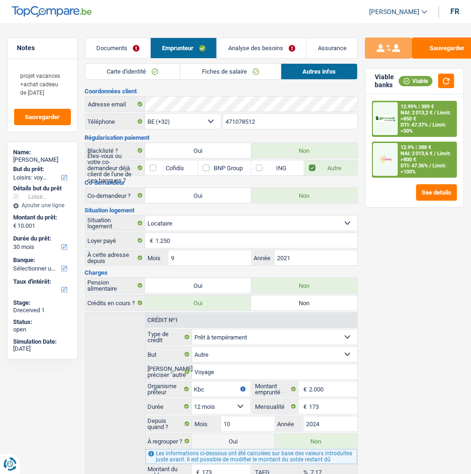
click at [260, 51] on link "Analyse des besoins" at bounding box center [261, 48] width 89 height 20
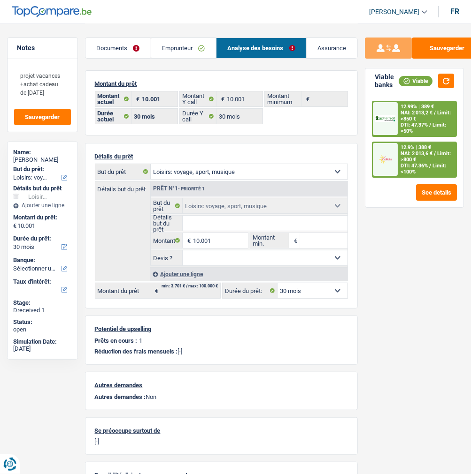
click at [331, 289] on select "12 mois 18 mois 24 mois 30 mois 36 mois 42 mois 48 mois 60 mois Sélectionner un…" at bounding box center [312, 290] width 70 height 15
click at [413, 160] on div "12.9% | 388 € NAI: 2 013,6 € / Limit: >800 € DTI: 47.36% / Limit: <100%" at bounding box center [426, 160] width 58 height 34
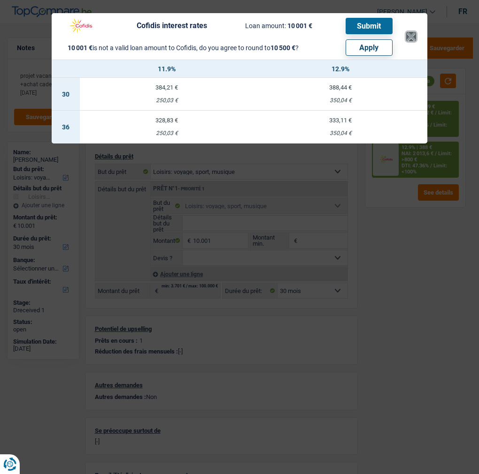
click at [413, 36] on button "×" at bounding box center [411, 36] width 10 height 9
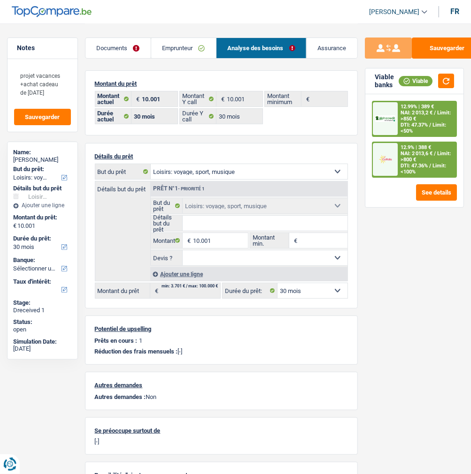
click at [301, 289] on select "12 mois 18 mois 24 mois 30 mois 36 mois 42 mois 48 mois 60 mois Sélectionner un…" at bounding box center [312, 290] width 70 height 15
select select "42"
click at [277, 283] on select "12 mois 18 mois 24 mois 30 mois 36 mois 42 mois 48 mois 60 mois Sélectionner un…" at bounding box center [312, 290] width 70 height 15
select select "42"
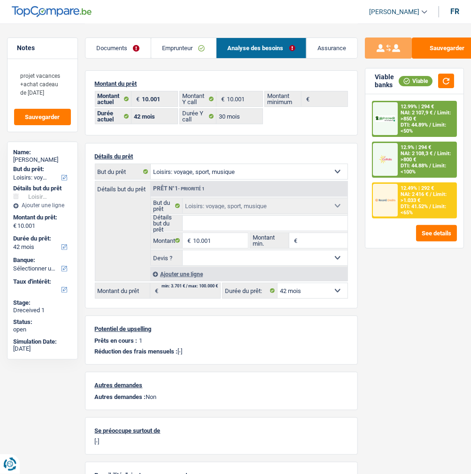
click at [432, 167] on span "Limit: <100%" at bounding box center [423, 169] width 46 height 12
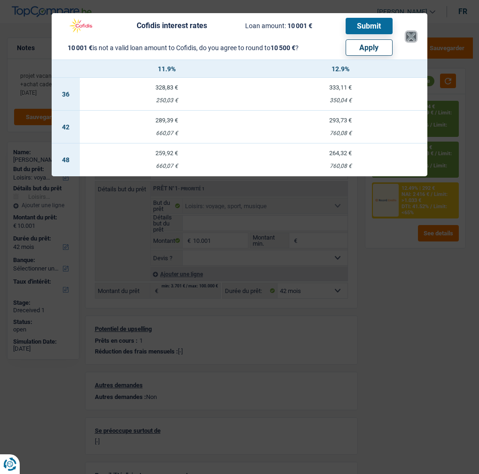
click at [414, 32] on button "×" at bounding box center [411, 36] width 10 height 9
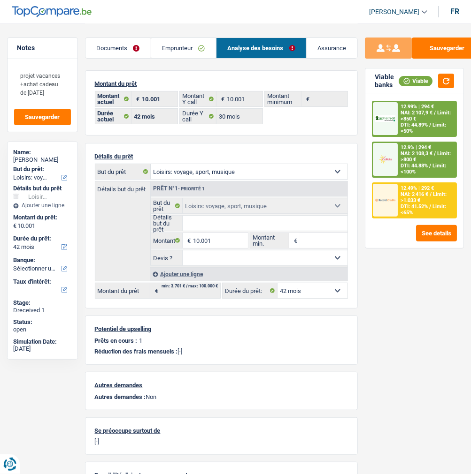
click at [425, 190] on div "12.49% | 292 € NAI: 2 416 € / Limit: >1.033 € DTI: 41.52% / Limit: <65%" at bounding box center [426, 200] width 58 height 34
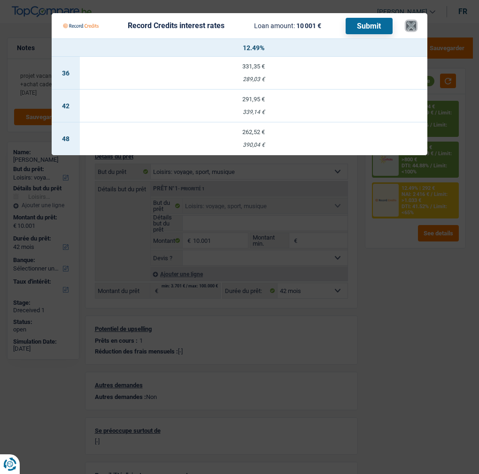
click at [416, 21] on button "×" at bounding box center [411, 25] width 10 height 9
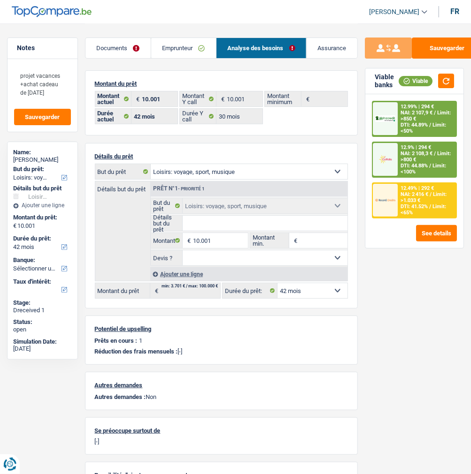
click at [408, 200] on div "12.49% | 292 € NAI: 2 416 € / Limit: >1.033 € DTI: 41.52% / Limit: <65%" at bounding box center [426, 200] width 58 height 34
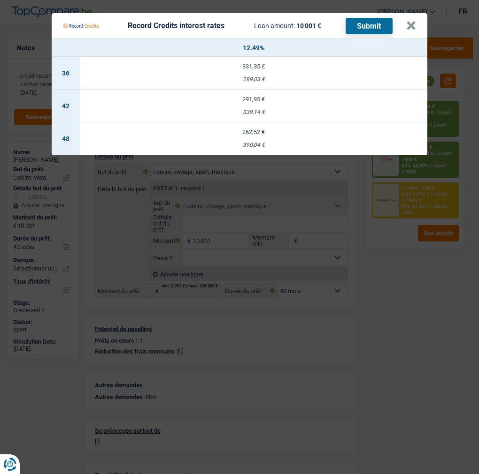
click at [270, 135] on td "262,52 € 390,04 €" at bounding box center [253, 138] width 347 height 33
select select "48"
select select "record credits"
type input "12,49"
select select "48"
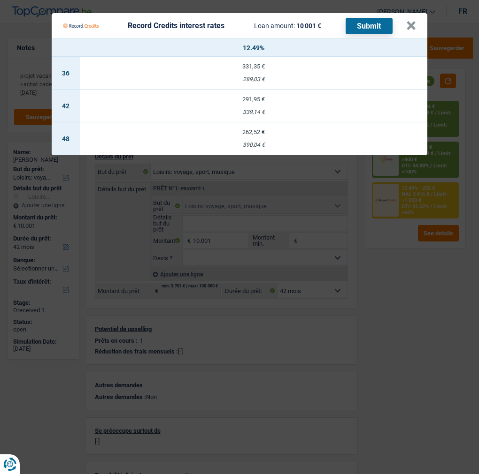
select select "48"
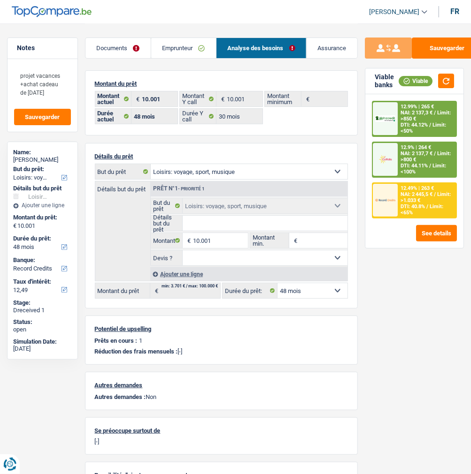
click at [385, 195] on img at bounding box center [385, 200] width 20 height 10
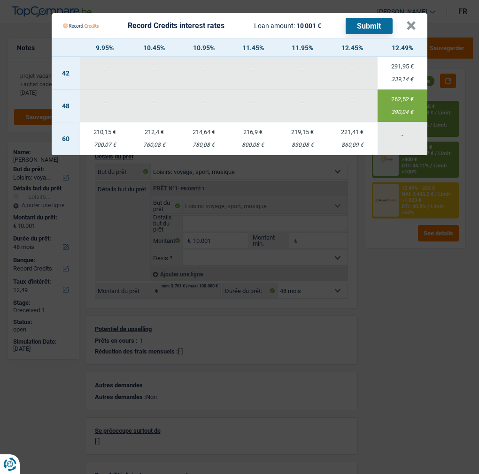
click at [259, 134] on td "216,9 € 800,08 €" at bounding box center [252, 138] width 49 height 33
select select "60"
type input "11,45"
select select "60"
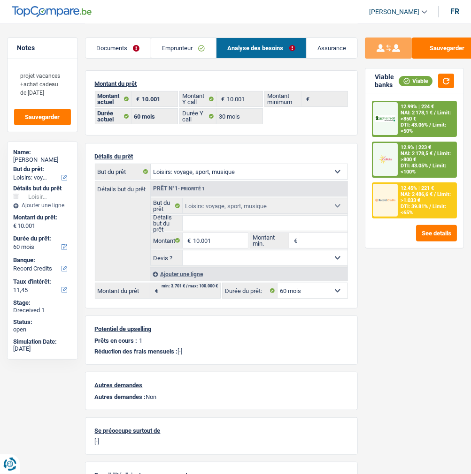
click at [424, 192] on div "12.45% | 221 € NAI: 2 486,6 € / Limit: >1.033 € DTI: 39.81% / Limit: <65%" at bounding box center [426, 200] width 58 height 34
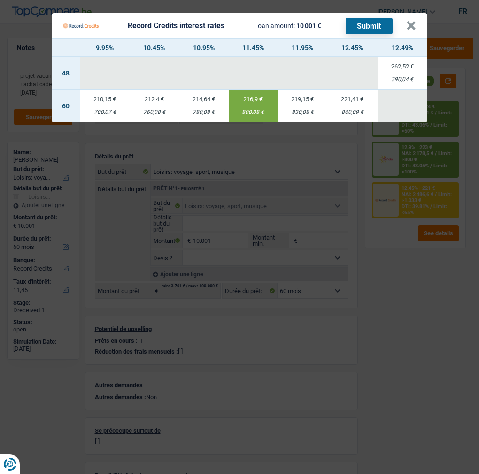
click at [361, 22] on button "Submit" at bounding box center [368, 26] width 47 height 16
click at [412, 21] on button "×" at bounding box center [411, 25] width 10 height 9
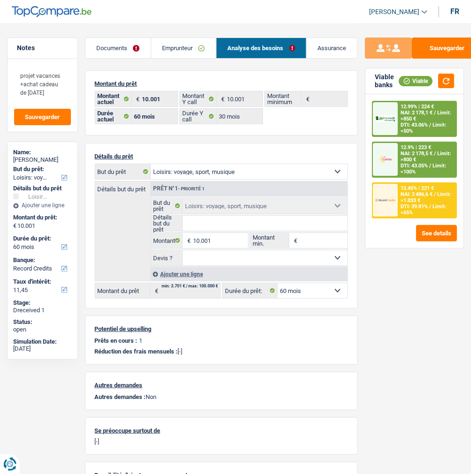
click at [422, 148] on div "12.9% | 223 €" at bounding box center [415, 147] width 30 height 6
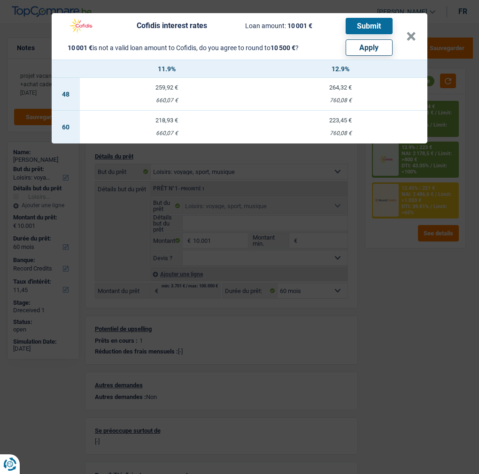
click at [378, 39] on button "Apply" at bounding box center [368, 47] width 47 height 16
type input "10.500"
select select "other"
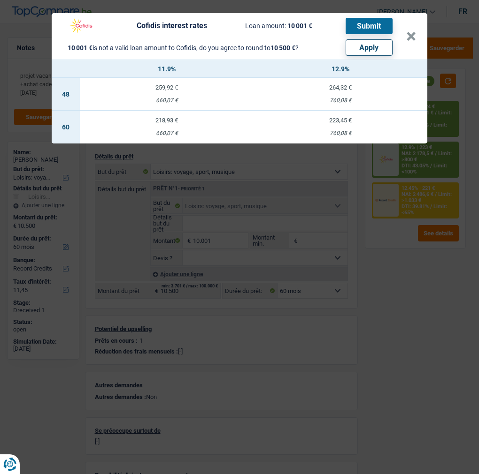
select select "other"
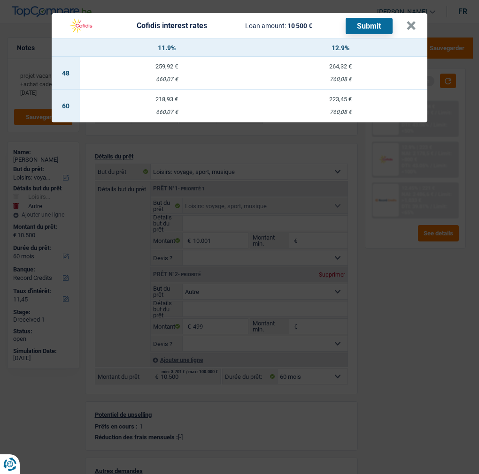
click at [170, 96] on div "218,93 €" at bounding box center [167, 99] width 174 height 6
select select "cofidis"
type input "11,90"
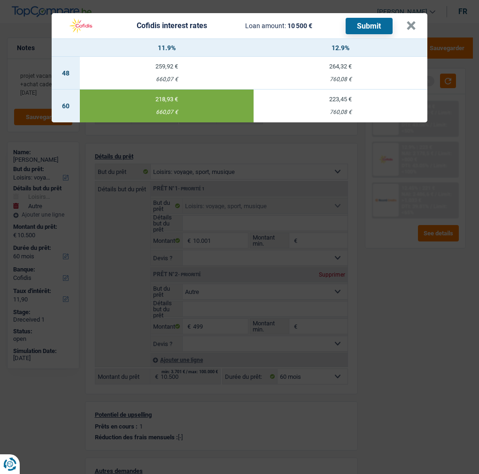
click at [366, 23] on button "Submit" at bounding box center [368, 26] width 47 height 16
click at [419, 22] on header "Cofidis interest rates Loan amount: 10 500 € Submit ×" at bounding box center [239, 25] width 375 height 25
click at [412, 21] on button "×" at bounding box center [411, 25] width 10 height 9
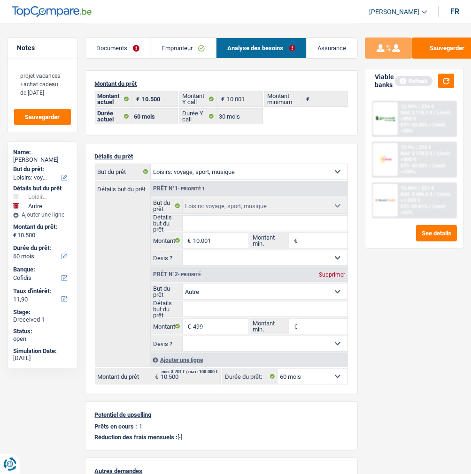
click at [116, 41] on link "Documents" at bounding box center [117, 48] width 65 height 20
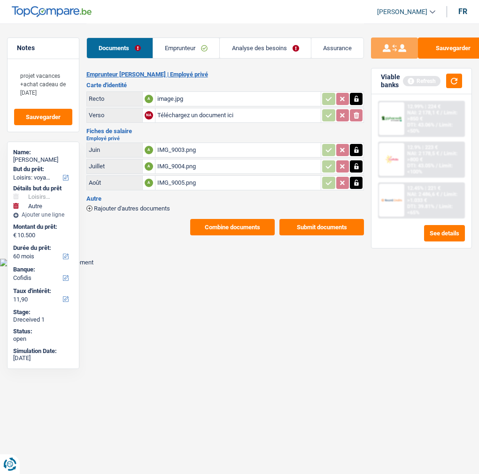
click at [329, 220] on button "Submit documents" at bounding box center [321, 227] width 84 height 16
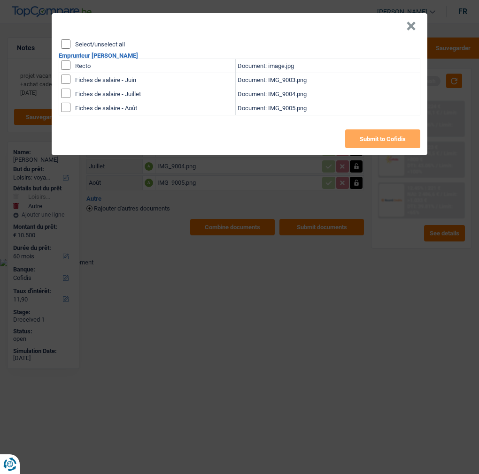
click at [68, 39] on input "Select/unselect all" at bounding box center [65, 43] width 9 height 9
checkbox input "true"
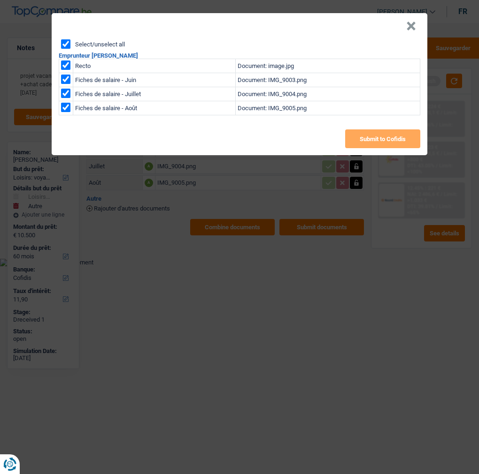
checkbox input "true"
click at [390, 137] on button "Submit to Cofidis" at bounding box center [382, 138] width 75 height 19
click at [414, 26] on button "×" at bounding box center [411, 26] width 10 height 9
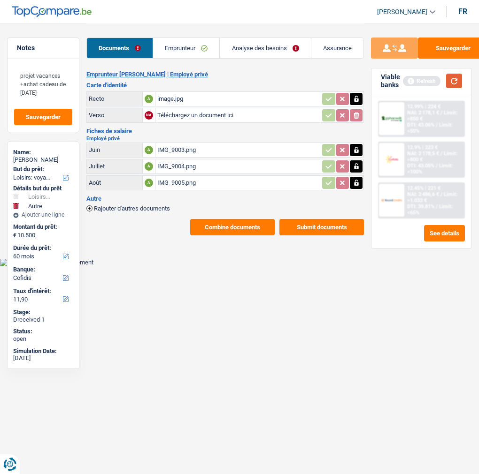
click at [451, 78] on button "button" at bounding box center [454, 81] width 16 height 15
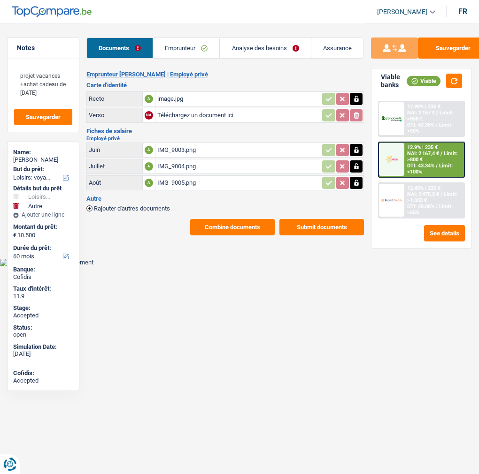
click at [426, 114] on div "12.99% | 235 € NAI: 2 167 € / Limit: >850 € DTI: 43.35% / Limit: <50%" at bounding box center [434, 119] width 60 height 34
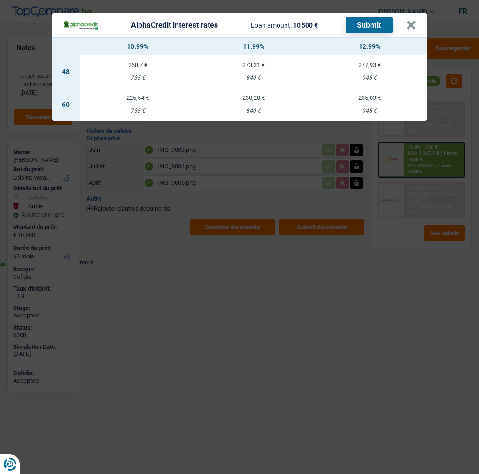
click at [257, 108] on div "840 €" at bounding box center [254, 111] width 116 height 6
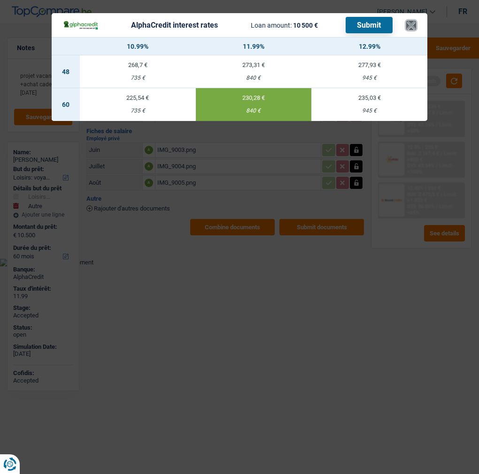
click at [411, 21] on button "×" at bounding box center [411, 25] width 10 height 9
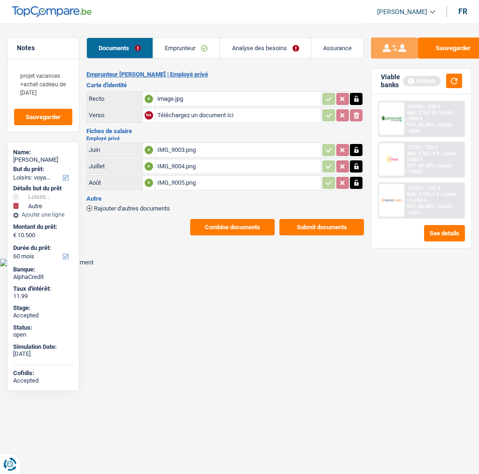
click at [292, 48] on link "Analyse des besoins" at bounding box center [265, 48] width 91 height 20
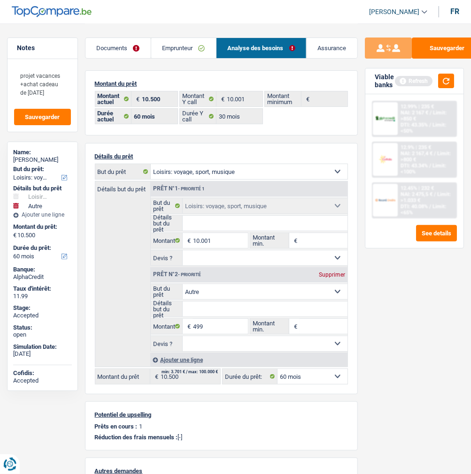
click at [334, 272] on div "Supprimer" at bounding box center [331, 275] width 31 height 6
type input "10.001"
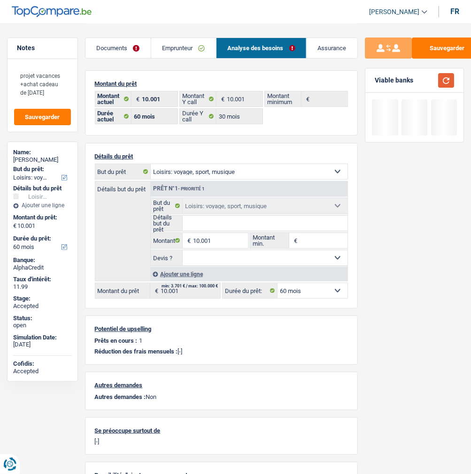
click at [449, 76] on button "button" at bounding box center [446, 80] width 16 height 15
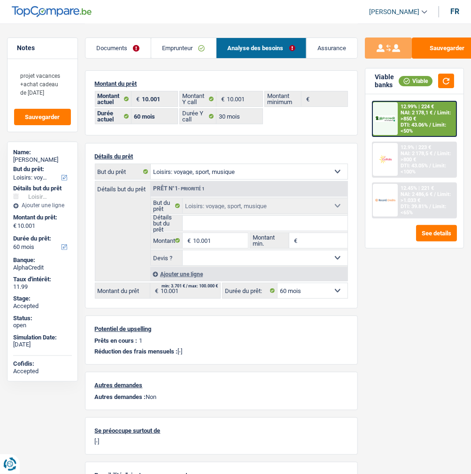
click at [418, 116] on span "NAI: 2 178,1 €" at bounding box center [416, 113] width 32 height 6
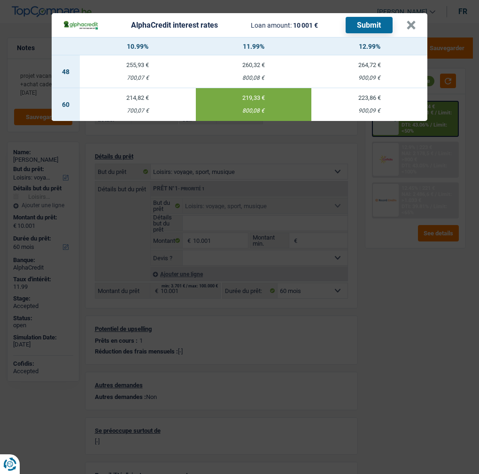
click at [372, 17] on button "Submit" at bounding box center [368, 25] width 47 height 16
click at [420, 20] on header "AlphaCredit interest rates Loan amount: 10 001 € Submit ×" at bounding box center [239, 25] width 375 height 24
click at [415, 21] on button "×" at bounding box center [411, 25] width 10 height 9
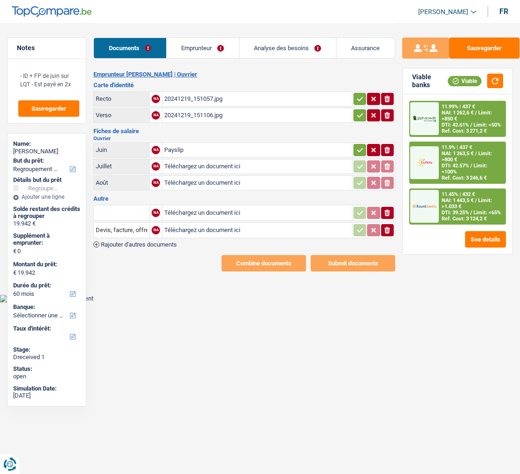
select select "refinancing"
select select "60"
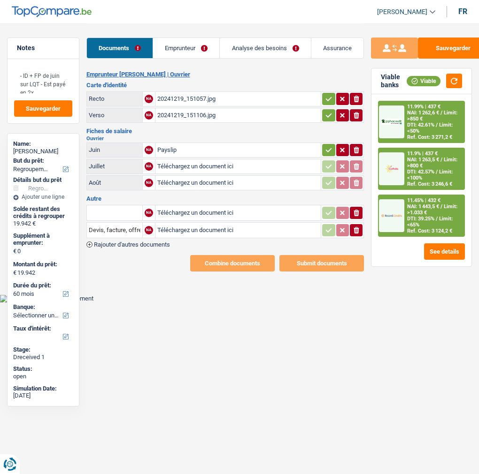
click at [169, 143] on div "Payslip" at bounding box center [238, 150] width 162 height 14
type input "C:\fakepath\20250805203000FAAA360003000661015684.pdf"
click at [327, 145] on icon "button" at bounding box center [329, 149] width 8 height 9
click at [326, 109] on button "button" at bounding box center [328, 115] width 13 height 12
click at [328, 97] on icon "button" at bounding box center [328, 99] width 6 height 4
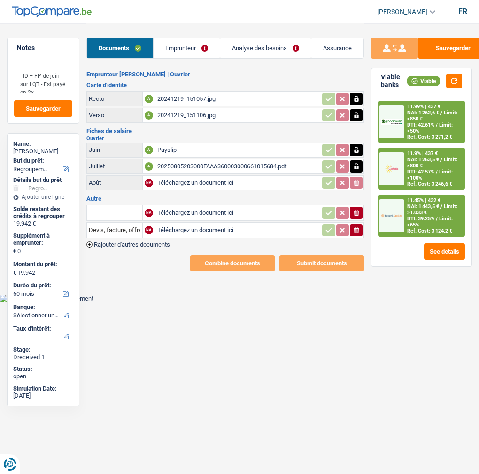
type input "C:\fakepath\20250828203000FAAA360003000661011188-1.pdf"
click at [263, 40] on link "Analyse des besoins" at bounding box center [265, 48] width 91 height 20
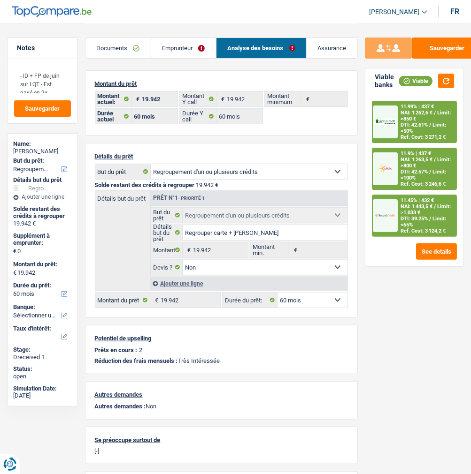
click at [196, 40] on link "Emprunteur" at bounding box center [183, 48] width 65 height 20
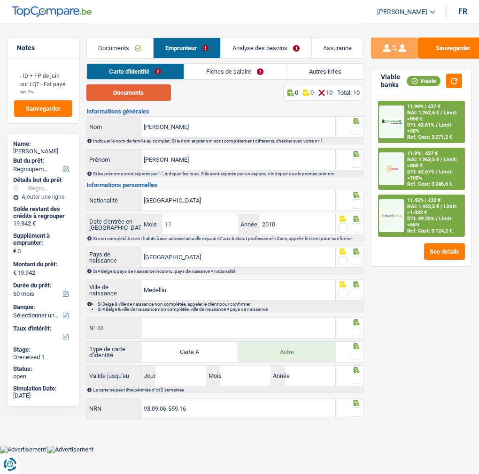
click at [147, 92] on button "Documents" at bounding box center [128, 92] width 84 height 16
click at [205, 125] on input "[PERSON_NAME]" at bounding box center [238, 127] width 194 height 20
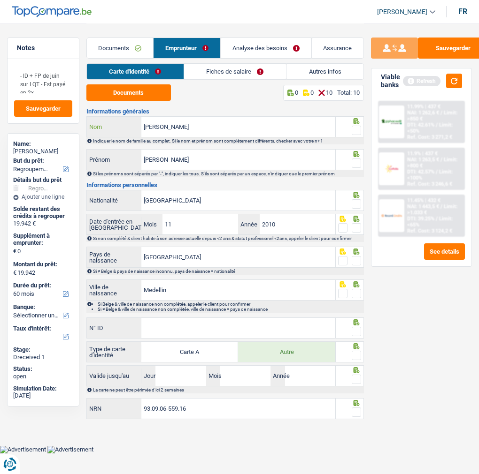
type input "[PERSON_NAME]"
drag, startPoint x: 205, startPoint y: 125, endPoint x: 273, endPoint y: 134, distance: 68.5
click at [233, 114] on div "Documents 0 0 10 Total: 10 Informations générales [PERSON_NAME] Nom Indiquer le…" at bounding box center [225, 252] width 278 height 336
click at [354, 127] on span at bounding box center [355, 130] width 9 height 9
click at [0, 0] on input "radio" at bounding box center [0, 0] width 0 height 0
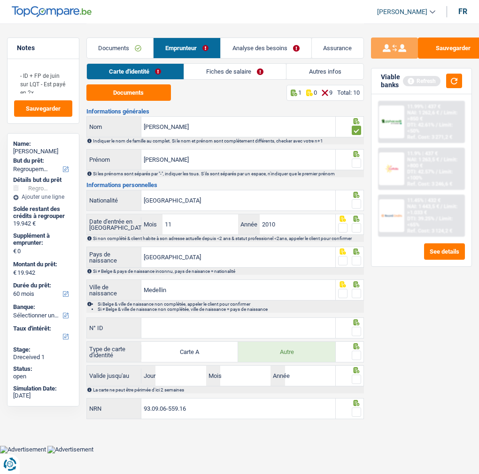
click at [357, 164] on span at bounding box center [355, 163] width 9 height 9
click at [0, 0] on input "radio" at bounding box center [0, 0] width 0 height 0
drag, startPoint x: 354, startPoint y: 201, endPoint x: 357, endPoint y: 228, distance: 26.9
click at [353, 202] on span at bounding box center [355, 203] width 9 height 9
click at [0, 0] on input "radio" at bounding box center [0, 0] width 0 height 0
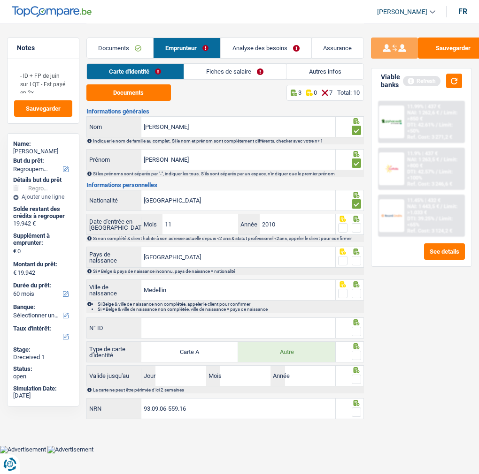
click at [365, 233] on div "Sauvegarder Viable banks Refresh 11.99% | 437 € NAI: 1 262,6 € / Limit: >850 € …" at bounding box center [421, 249] width 115 height 422
click at [360, 227] on span at bounding box center [355, 227] width 9 height 9
click at [0, 0] on input "radio" at bounding box center [0, 0] width 0 height 0
click at [359, 259] on span at bounding box center [355, 260] width 9 height 9
click at [0, 0] on input "radio" at bounding box center [0, 0] width 0 height 0
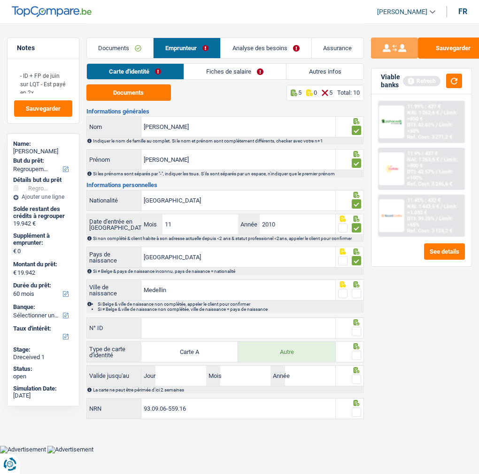
click at [355, 292] on span at bounding box center [355, 293] width 9 height 9
click at [0, 0] on input "radio" at bounding box center [0, 0] width 0 height 0
